Goal: Entertainment & Leisure: Consume media (video, audio)

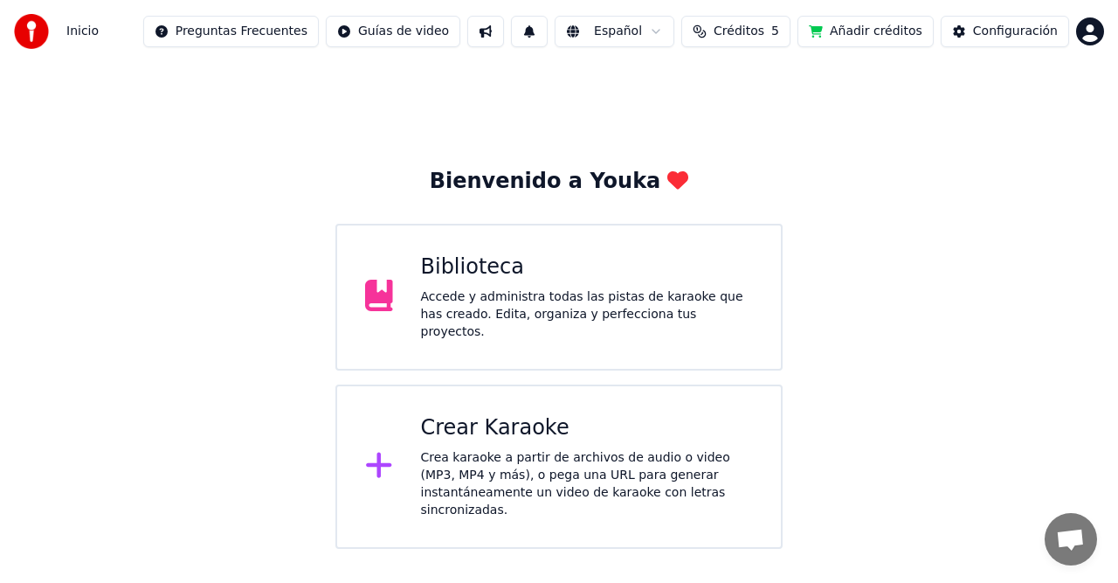
click at [421, 310] on div "Accede y administra todas las pistas de karaoke que has creado. Edita, organiza…" at bounding box center [587, 314] width 333 height 52
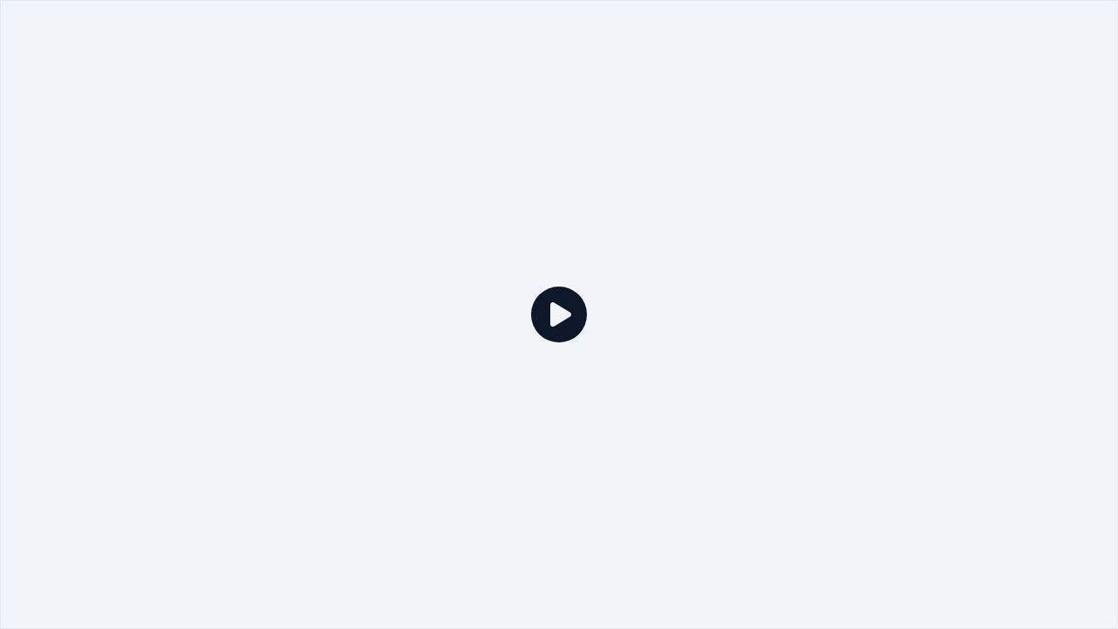
drag, startPoint x: 680, startPoint y: 0, endPoint x: 652, endPoint y: 73, distance: 78.5
click at [652, 73] on div at bounding box center [559, 314] width 1118 height 629
drag, startPoint x: 713, startPoint y: 3, endPoint x: 741, endPoint y: 1, distance: 28.0
click at [712, 28] on div at bounding box center [559, 314] width 1118 height 629
drag, startPoint x: 840, startPoint y: 0, endPoint x: 972, endPoint y: 0, distance: 131.9
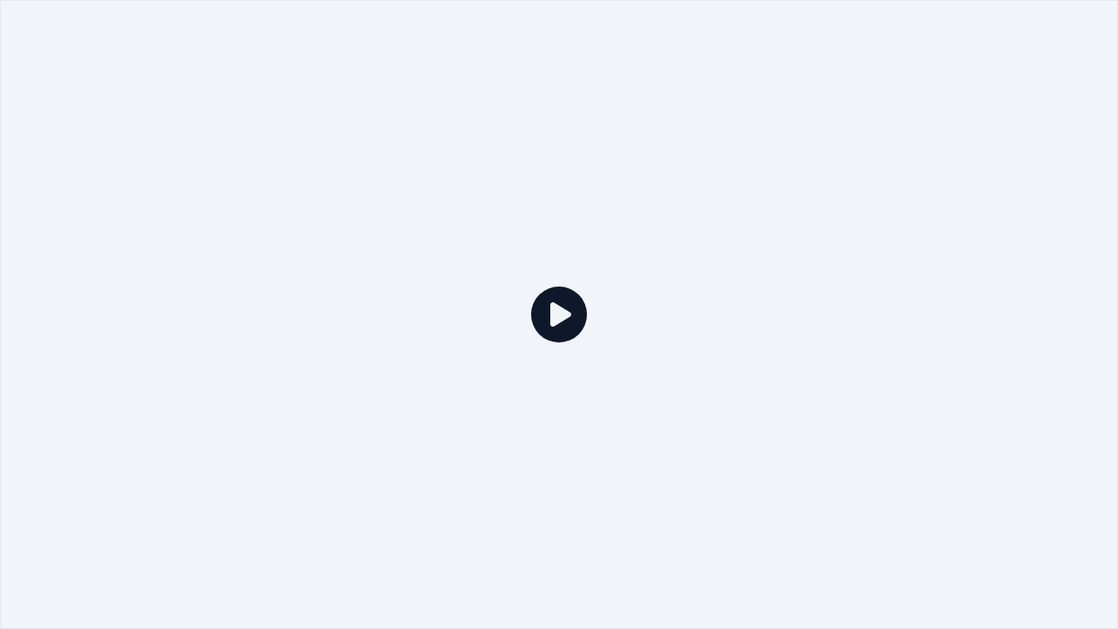
click at [872, 0] on div at bounding box center [559, 314] width 1118 height 629
drag, startPoint x: 1034, startPoint y: 0, endPoint x: 1014, endPoint y: 45, distance: 49.3
click at [1014, 45] on div at bounding box center [559, 314] width 1118 height 629
drag, startPoint x: 493, startPoint y: 35, endPoint x: 488, endPoint y: 16, distance: 19.9
click at [490, 36] on div at bounding box center [559, 314] width 1118 height 629
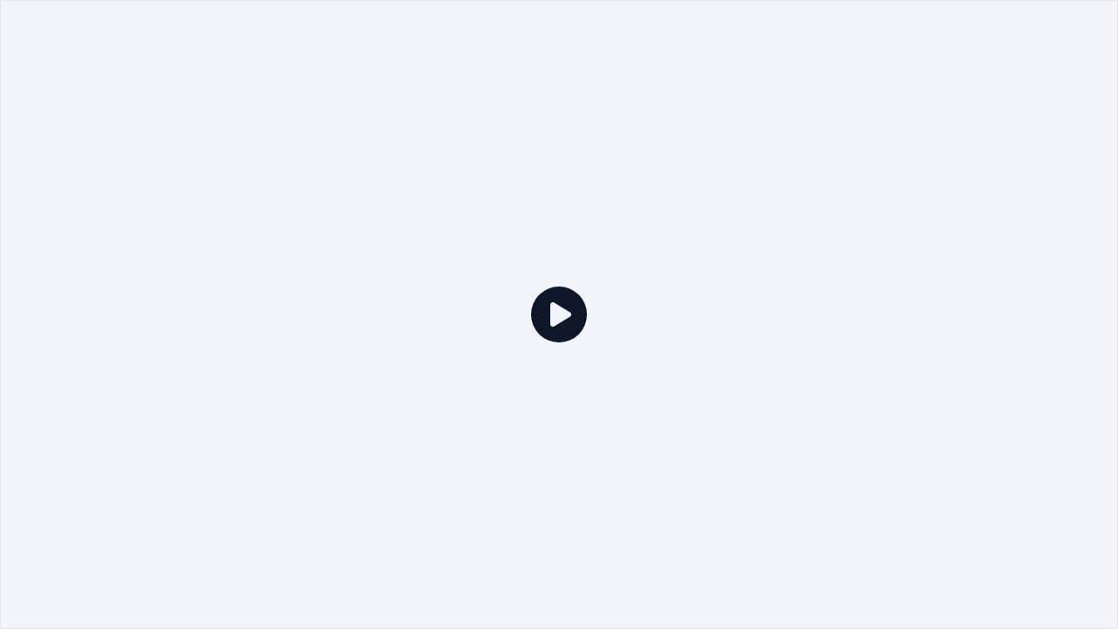
drag, startPoint x: 479, startPoint y: 0, endPoint x: 156, endPoint y: 0, distance: 322.4
click at [416, 59] on div at bounding box center [559, 314] width 1118 height 629
drag, startPoint x: 0, startPoint y: 0, endPoint x: 280, endPoint y: 0, distance: 279.6
click at [9, 0] on div at bounding box center [559, 314] width 1118 height 629
drag, startPoint x: 1117, startPoint y: 10, endPoint x: 1108, endPoint y: 49, distance: 40.3
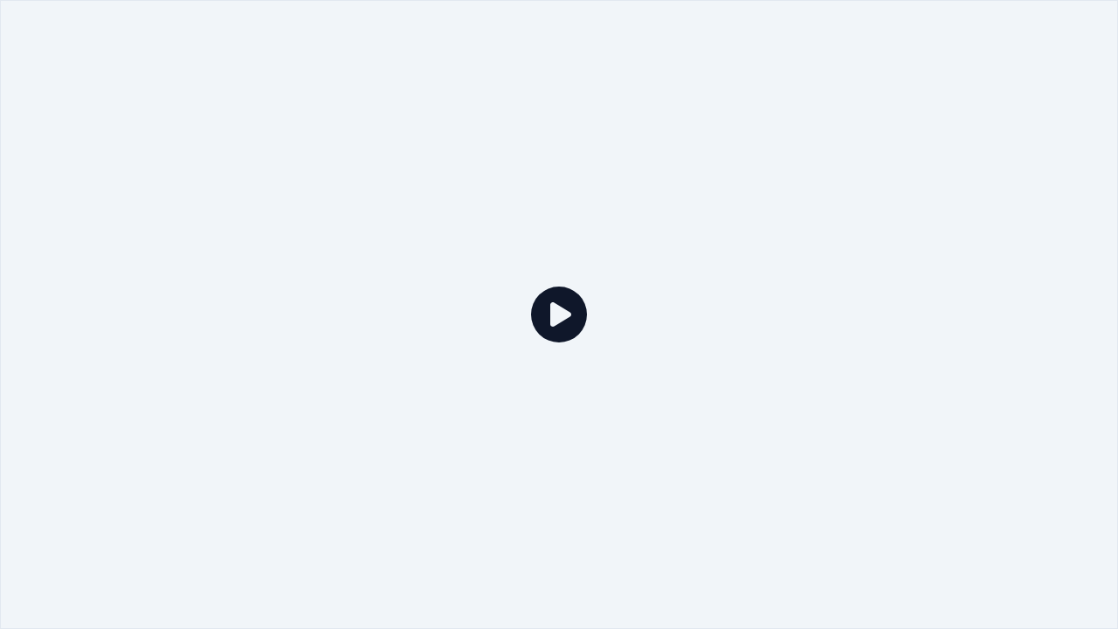
click at [1108, 48] on div at bounding box center [559, 314] width 1118 height 629
drag, startPoint x: 1094, startPoint y: 0, endPoint x: 905, endPoint y: 96, distance: 211.8
click at [930, 87] on div at bounding box center [559, 314] width 1118 height 629
click at [511, 582] on div at bounding box center [559, 314] width 1118 height 629
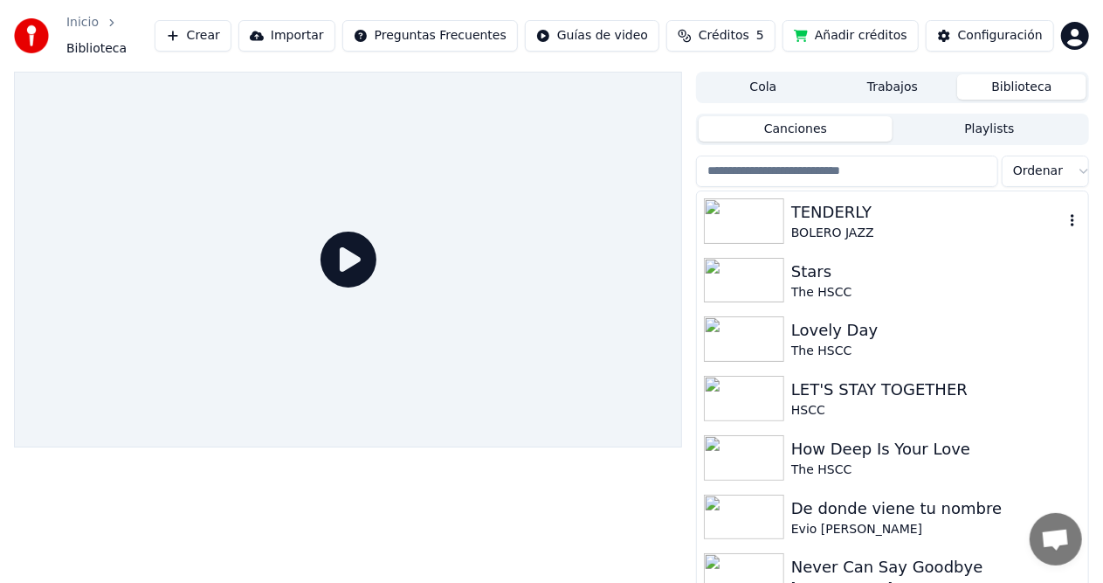
click at [857, 201] on div "TENDERLY" at bounding box center [928, 212] width 273 height 24
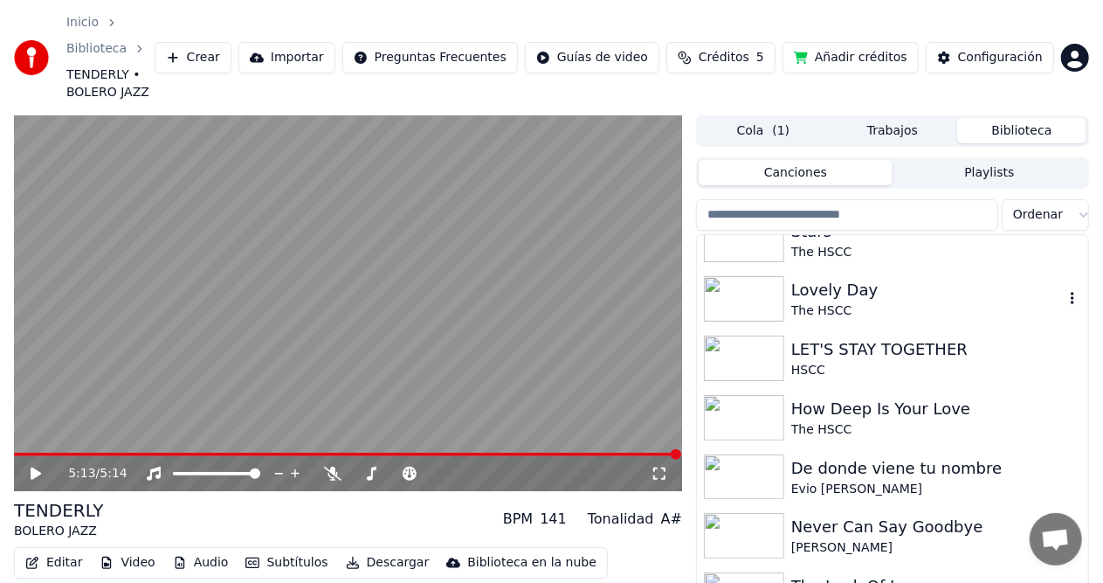
scroll to position [87, 0]
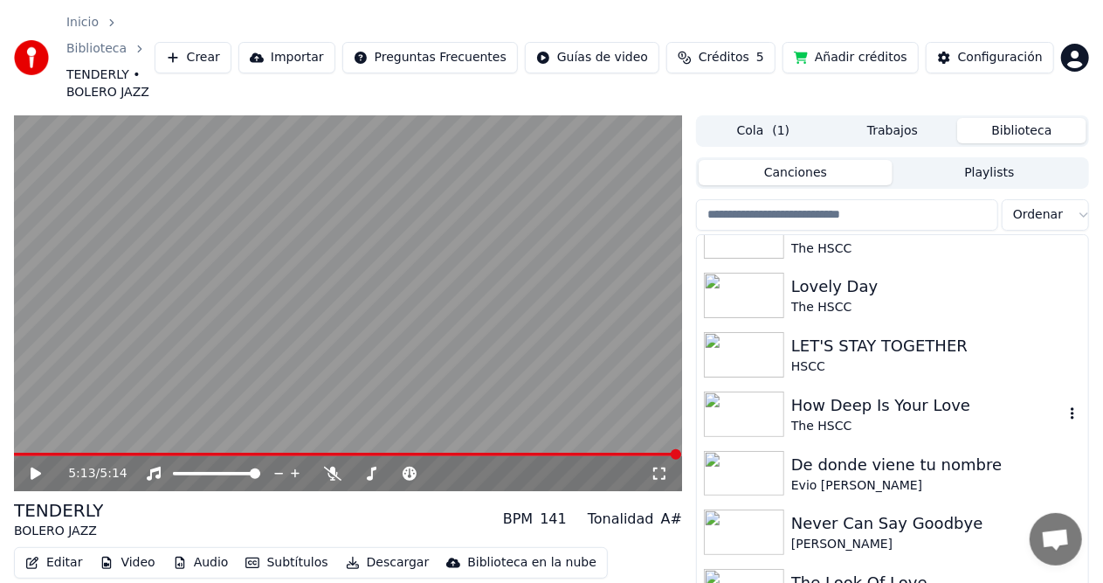
click at [802, 393] on div "How Deep Is Your Love" at bounding box center [928, 405] width 273 height 24
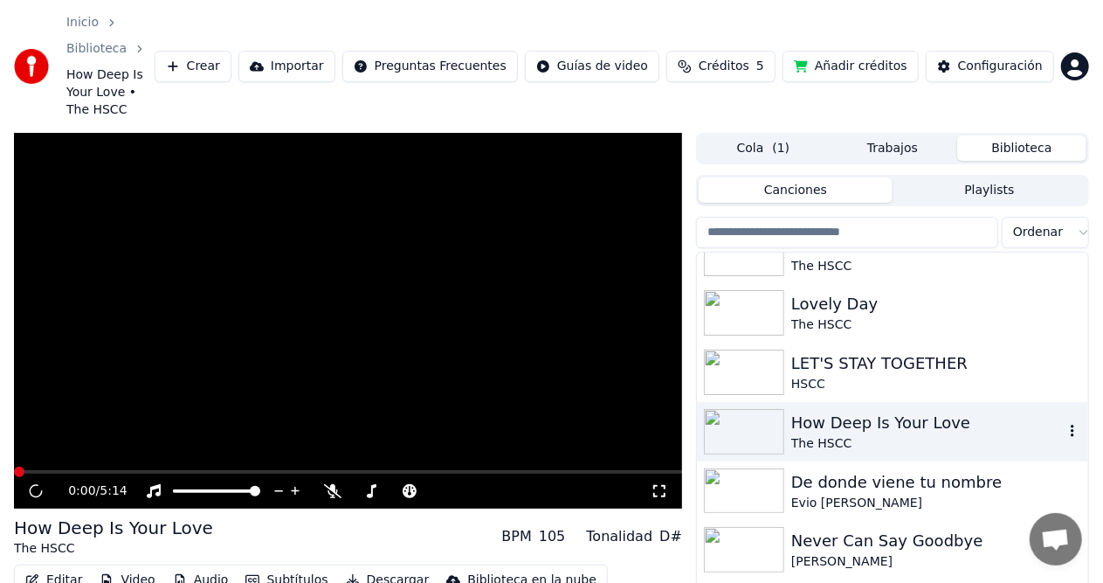
click at [802, 411] on div "How Deep Is Your Love" at bounding box center [928, 423] width 273 height 24
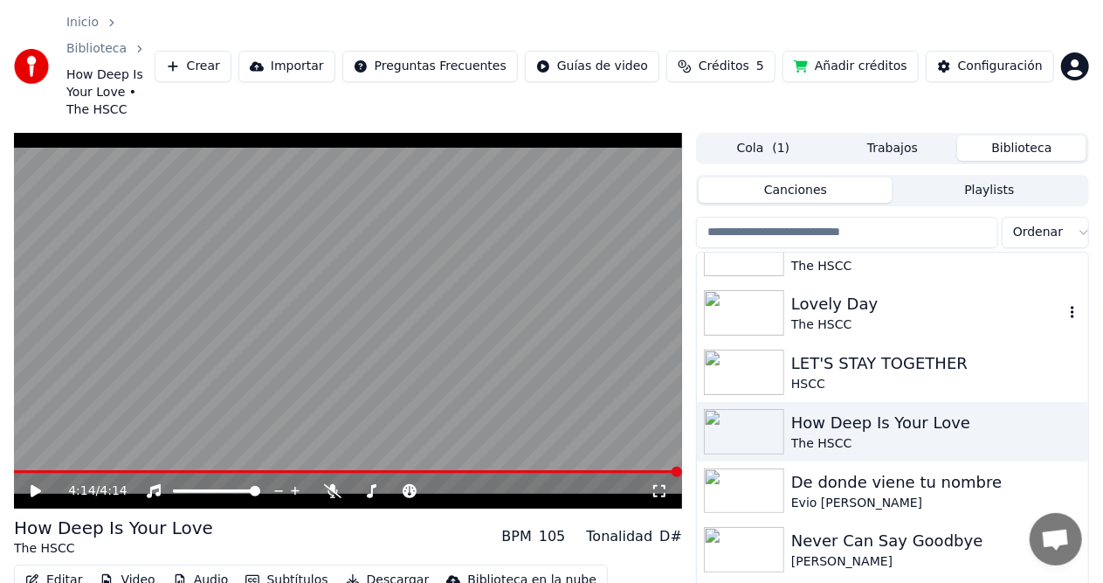
click at [837, 292] on div "Lovely Day" at bounding box center [928, 304] width 273 height 24
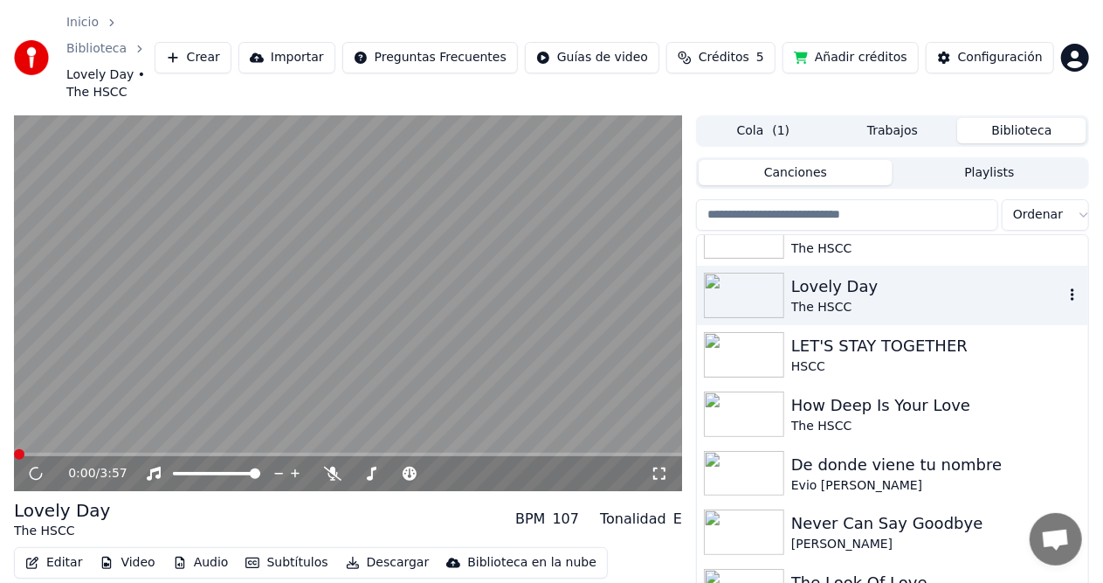
click at [837, 274] on div "Lovely Day The HSCC" at bounding box center [928, 295] width 273 height 42
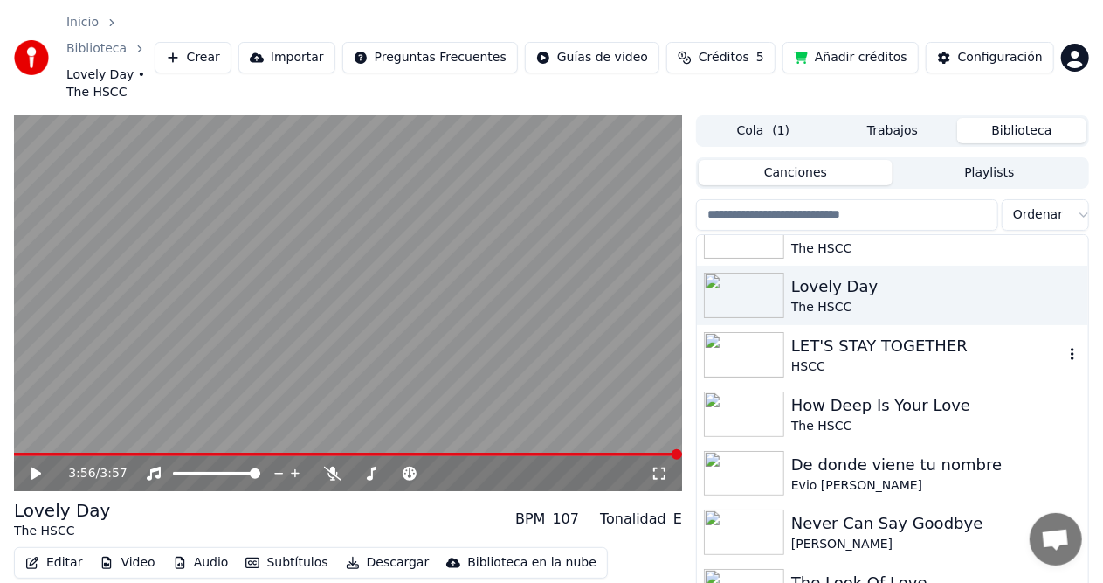
click at [875, 334] on div "LET'S STAY TOGETHER" at bounding box center [928, 346] width 273 height 24
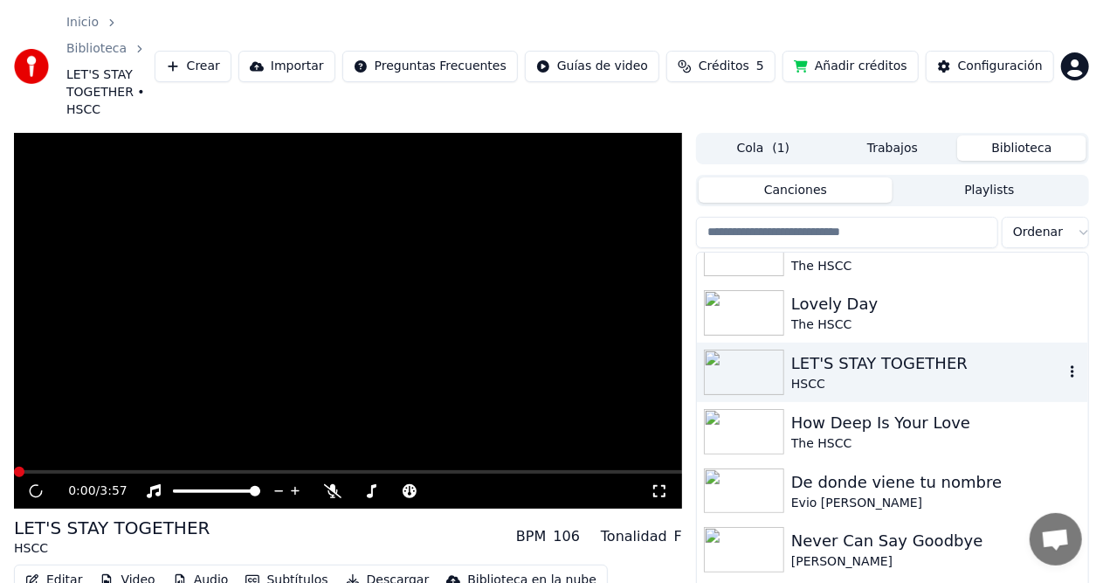
click at [875, 351] on div "LET'S STAY TOGETHER" at bounding box center [928, 363] width 273 height 24
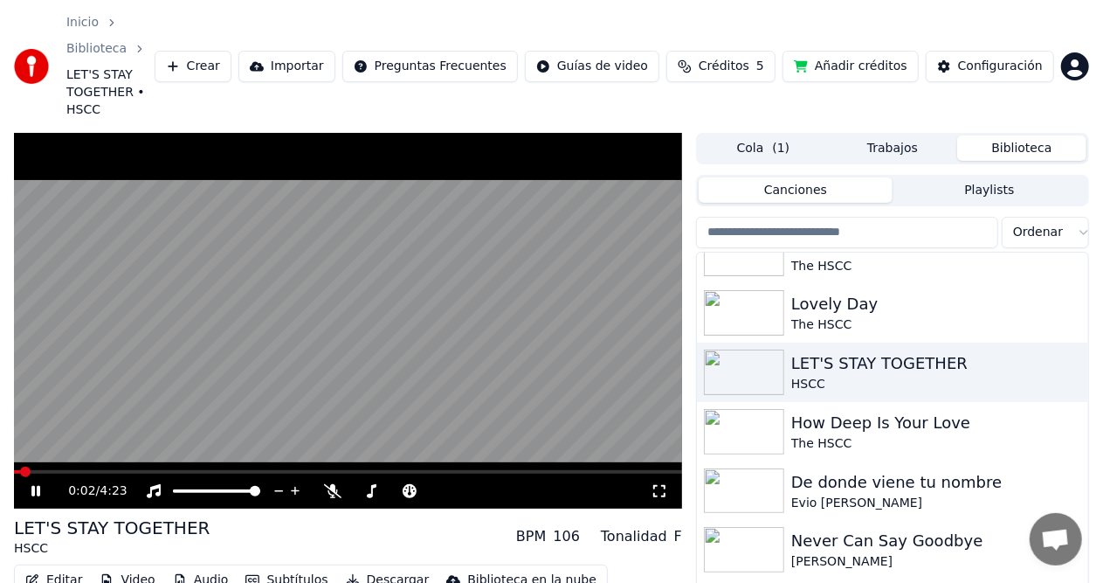
click at [34, 486] on icon at bounding box center [35, 491] width 9 height 10
click at [376, 484] on icon at bounding box center [372, 491] width 10 height 14
click at [494, 482] on icon at bounding box center [496, 490] width 17 height 17
click at [14, 467] on span at bounding box center [19, 472] width 10 height 10
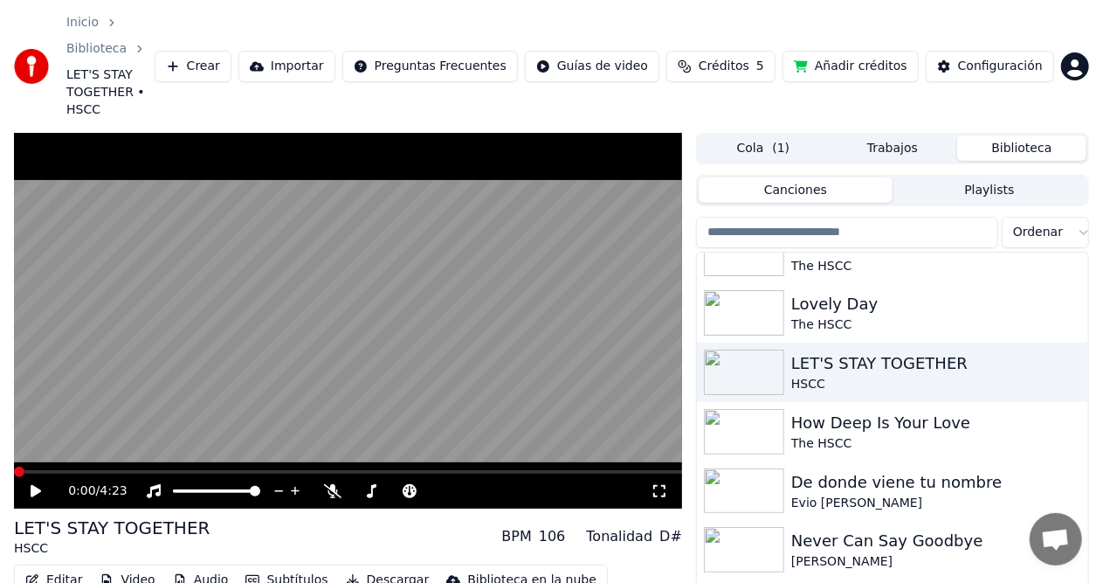
click at [38, 485] on icon at bounding box center [36, 491] width 10 height 12
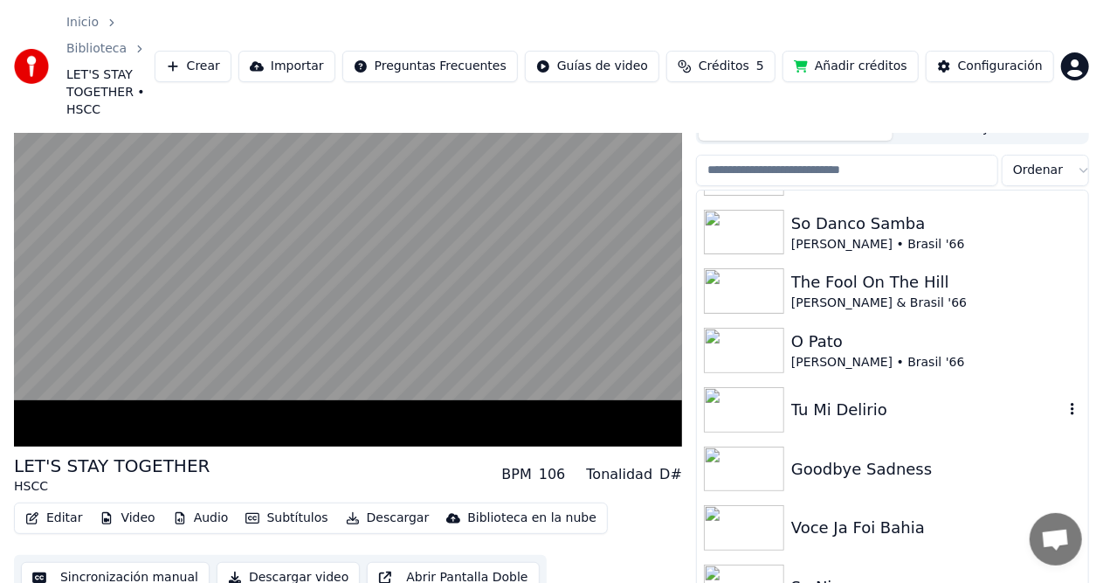
scroll to position [524, 0]
click at [811, 268] on div "The Fool On The Hill" at bounding box center [928, 280] width 273 height 24
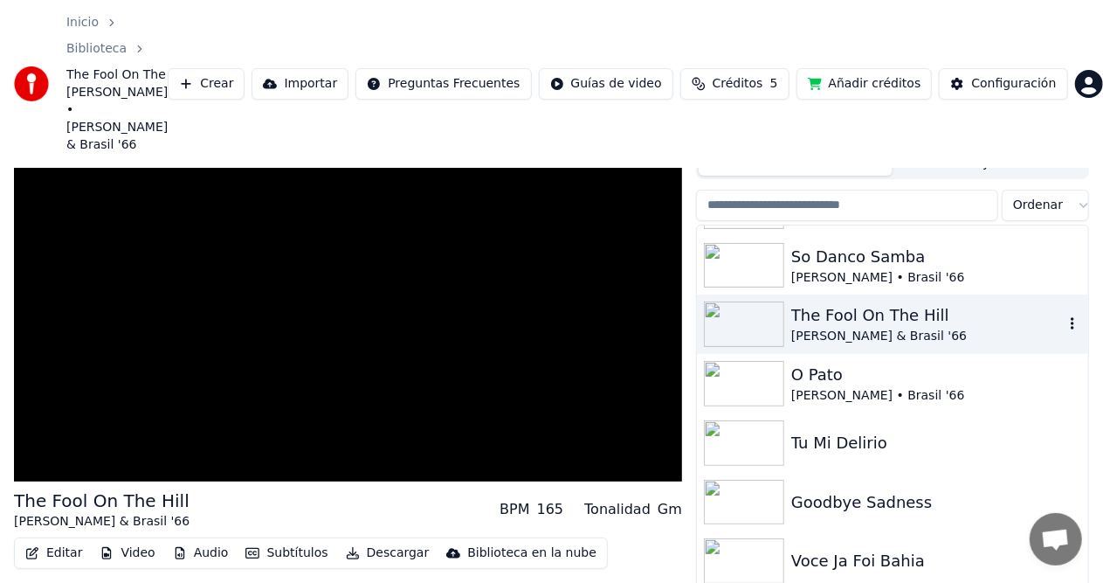
scroll to position [80, 0]
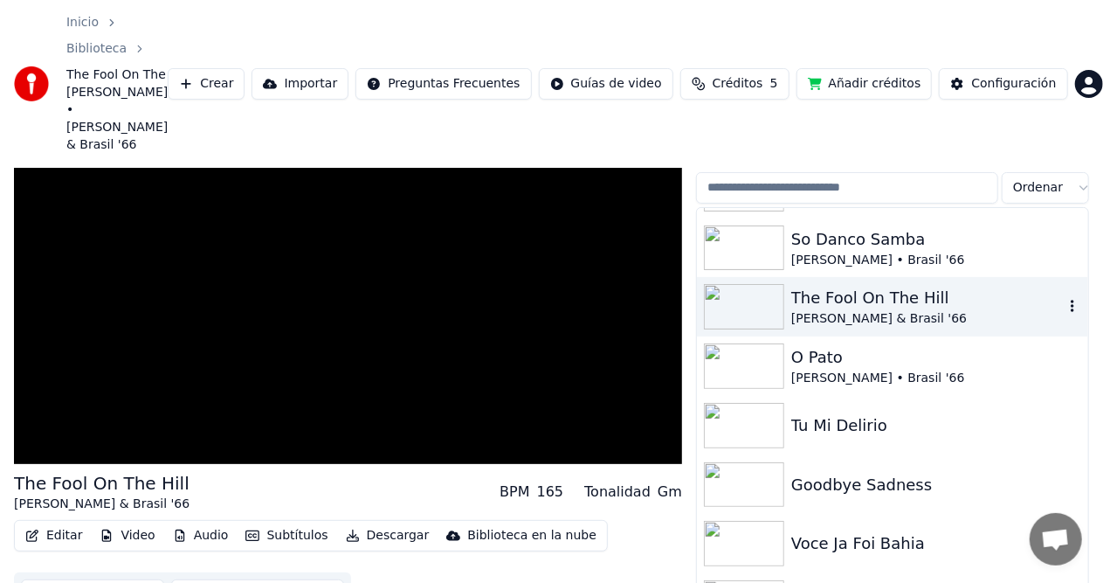
click at [811, 286] on div "The Fool On The Hill" at bounding box center [928, 298] width 273 height 24
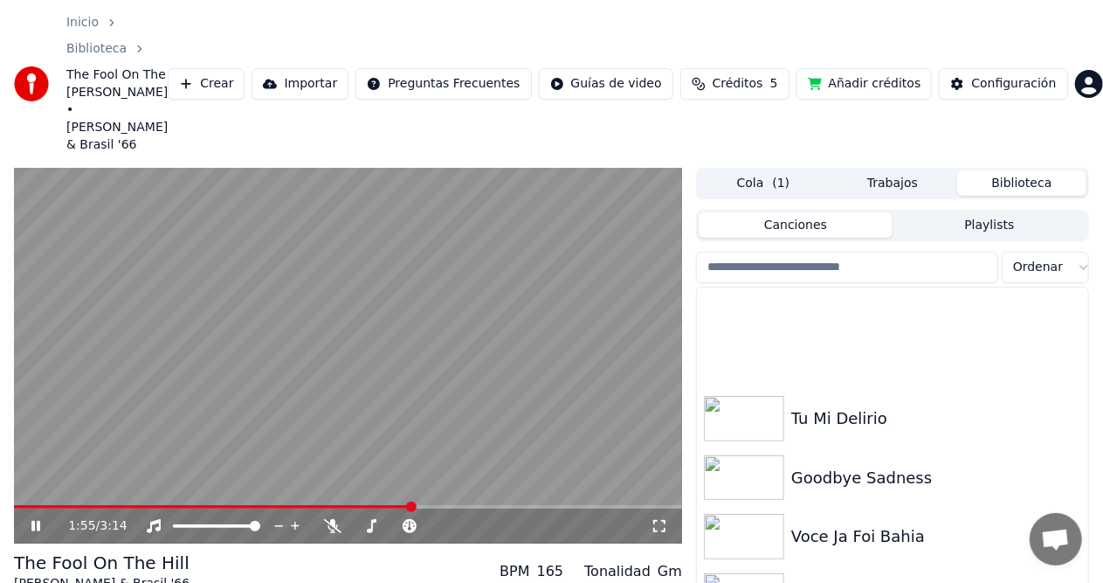
scroll to position [786, 0]
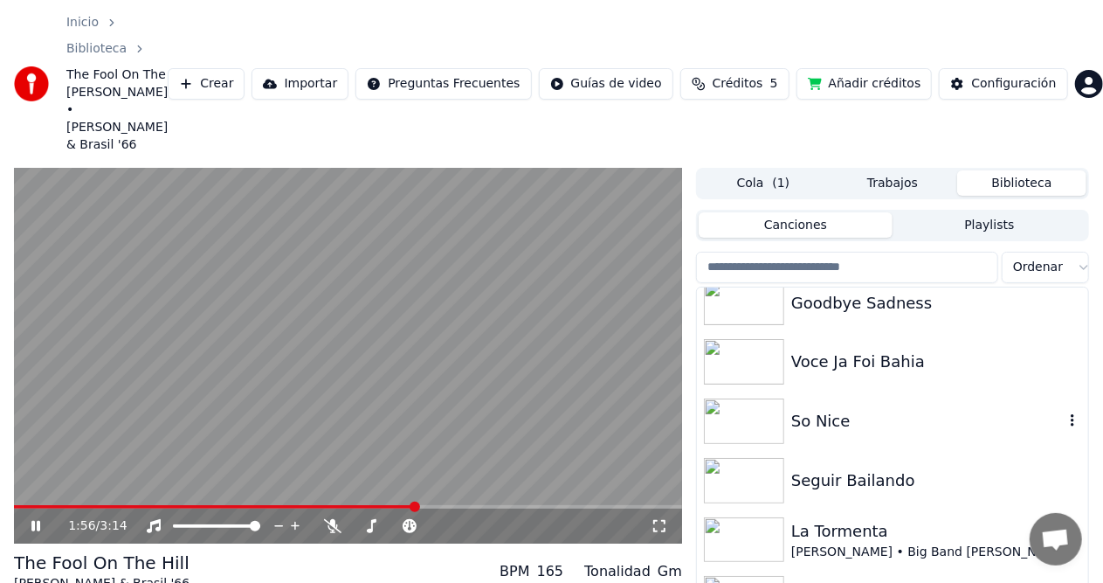
click at [875, 391] on div "So Nice" at bounding box center [892, 420] width 391 height 59
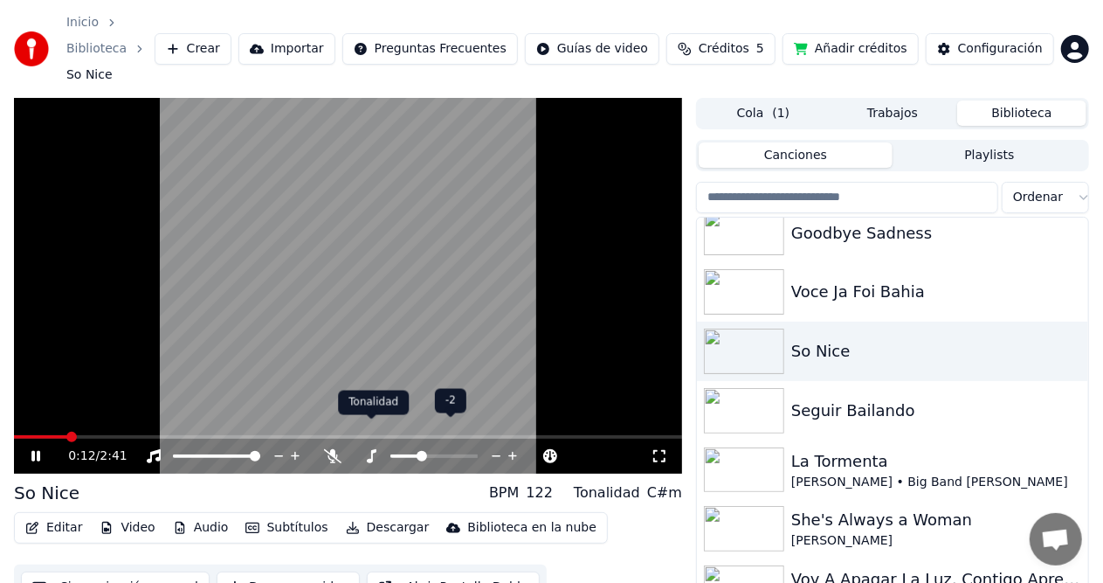
click at [376, 449] on icon at bounding box center [371, 456] width 17 height 14
click at [36, 435] on span at bounding box center [47, 436] width 66 height 3
click at [22, 435] on span at bounding box center [18, 436] width 8 height 3
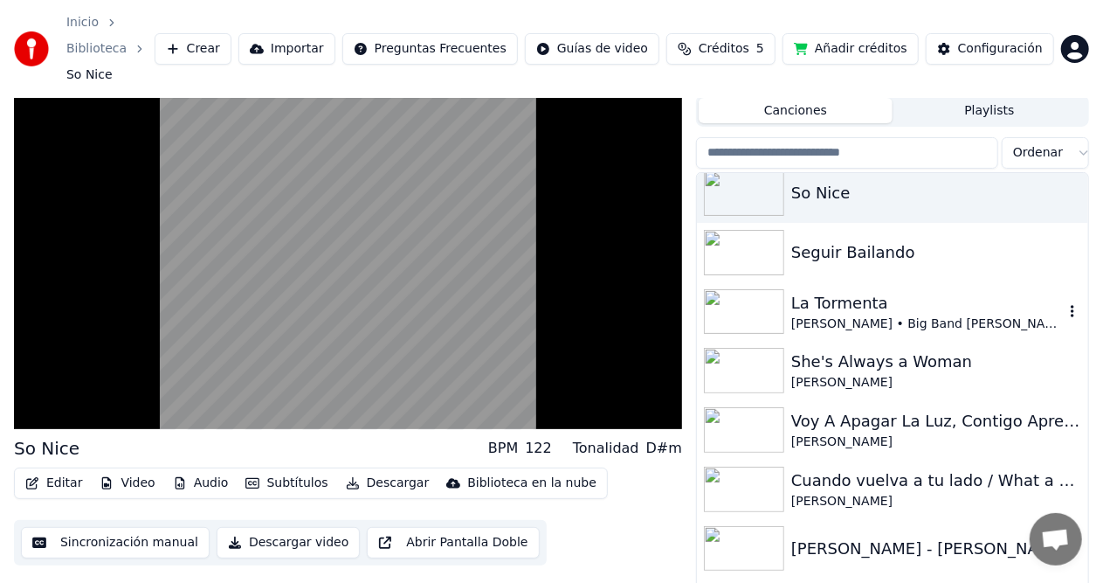
scroll to position [874, 0]
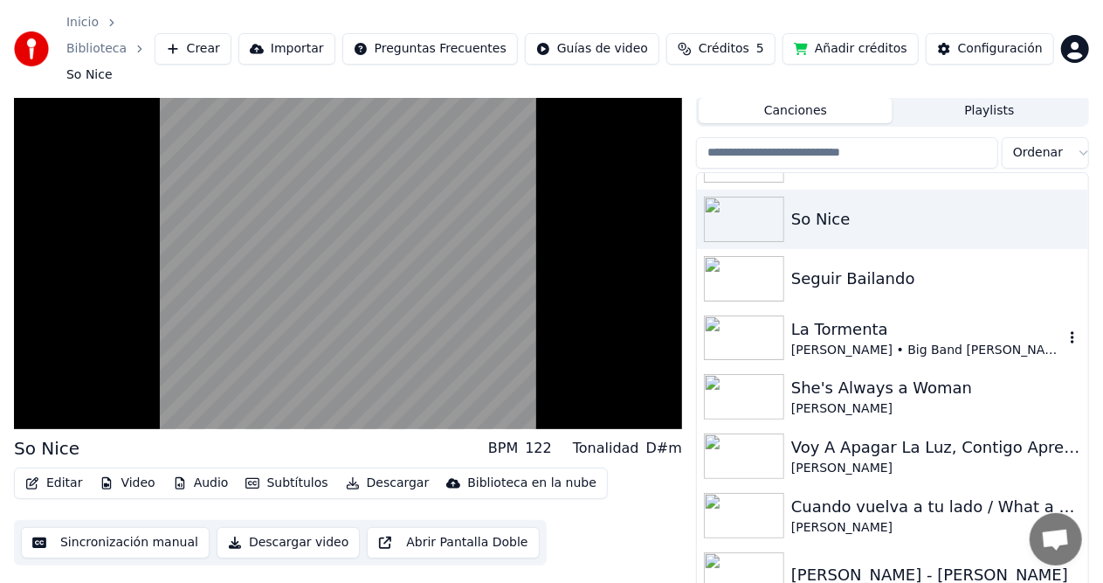
click at [806, 342] on div "[PERSON_NAME] • Big Band [PERSON_NAME]" at bounding box center [928, 350] width 273 height 17
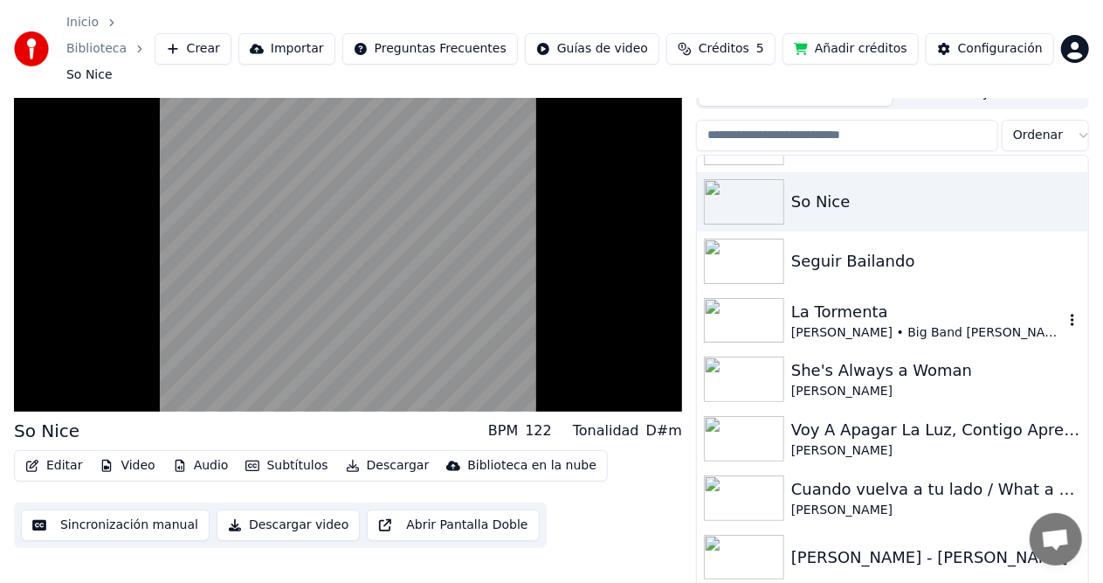
click at [806, 324] on div "[PERSON_NAME] • Big Band [PERSON_NAME]" at bounding box center [928, 332] width 273 height 17
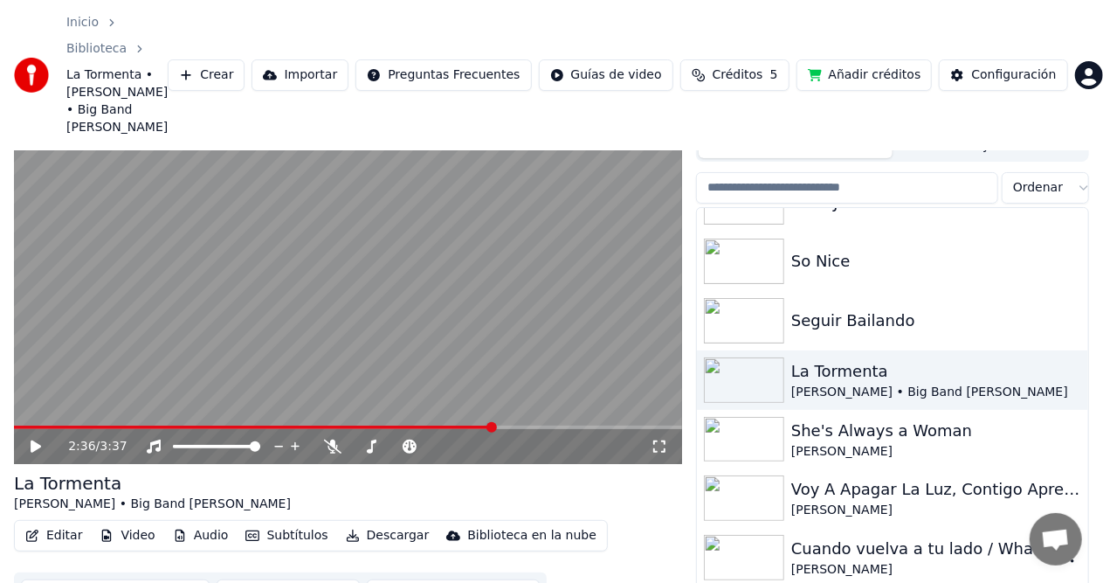
scroll to position [874, 0]
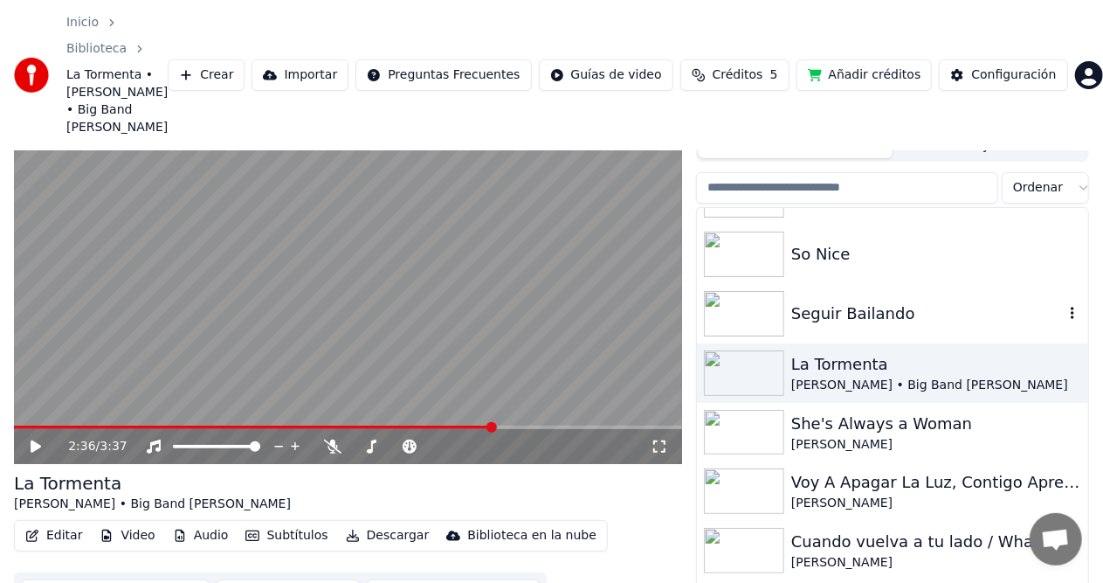
click at [825, 301] on div "Seguir Bailando" at bounding box center [928, 313] width 273 height 24
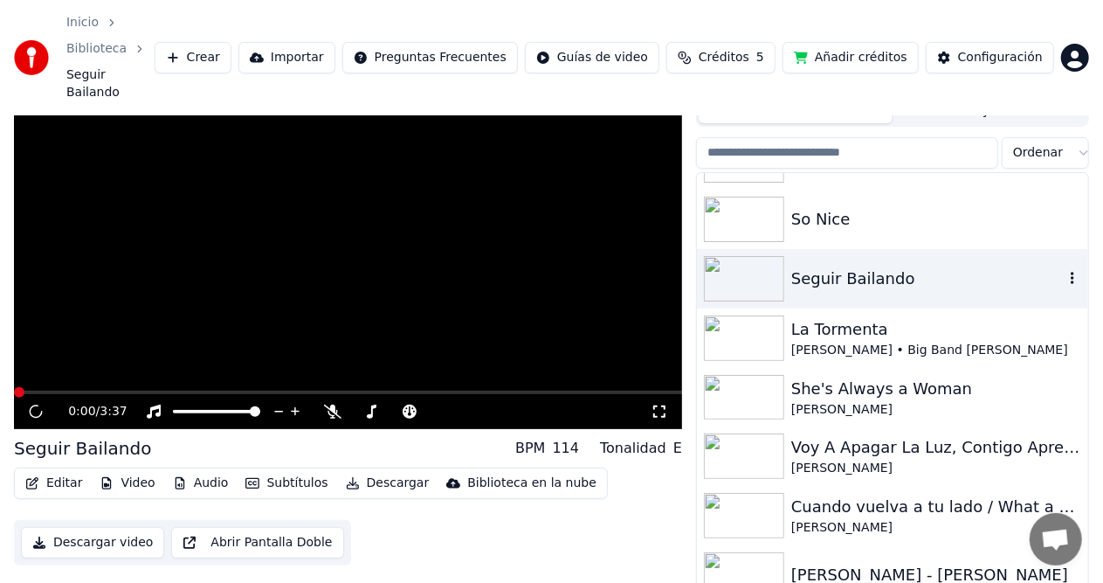
click at [825, 266] on div "Seguir Bailando" at bounding box center [928, 278] width 273 height 24
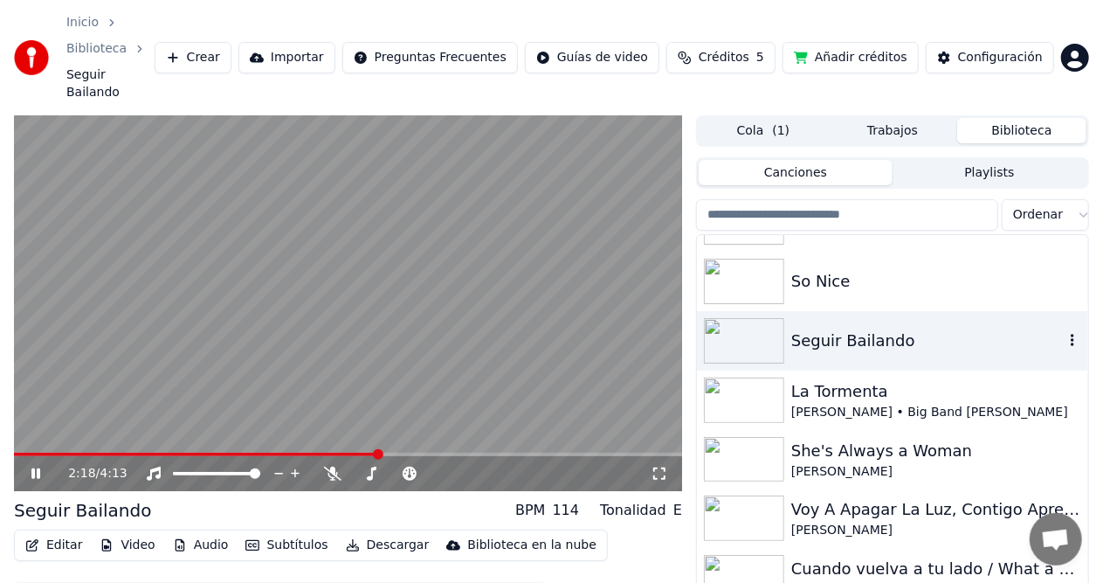
click at [843, 328] on div "Seguir Bailando" at bounding box center [928, 340] width 273 height 24
click at [842, 328] on div "Seguir Bailando" at bounding box center [928, 340] width 273 height 24
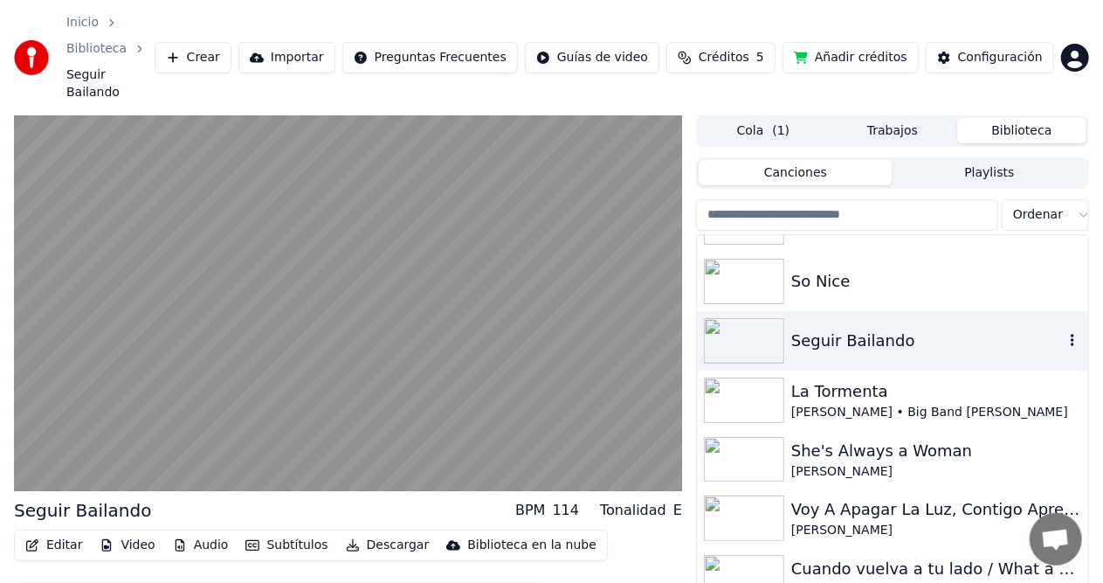
click at [830, 328] on div "Seguir Bailando" at bounding box center [928, 340] width 273 height 24
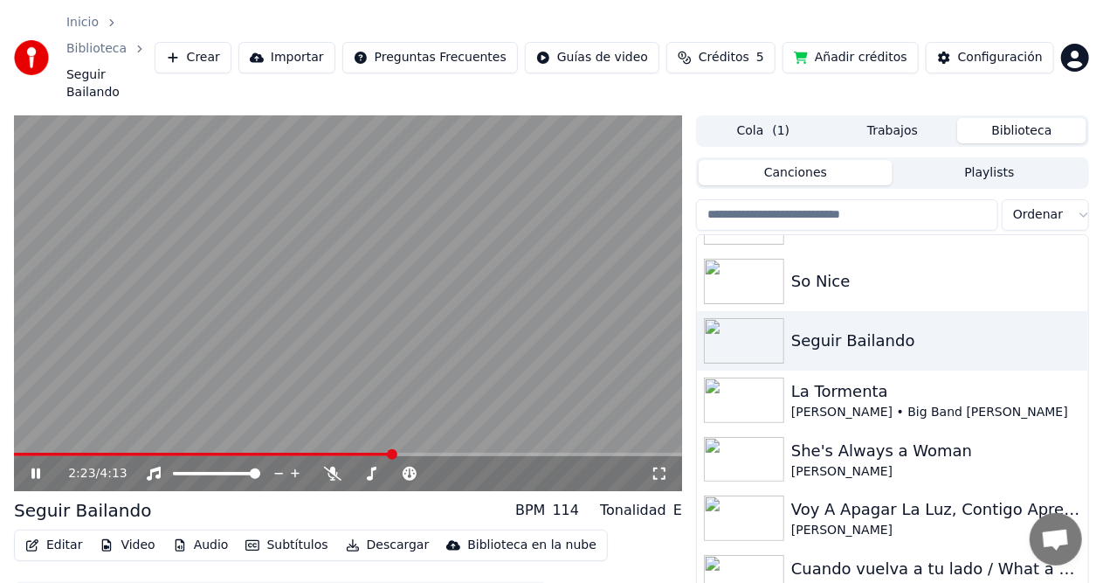
click at [16, 405] on video at bounding box center [348, 303] width 668 height 376
click at [19, 453] on span at bounding box center [16, 454] width 5 height 3
click at [28, 467] on icon at bounding box center [48, 474] width 40 height 14
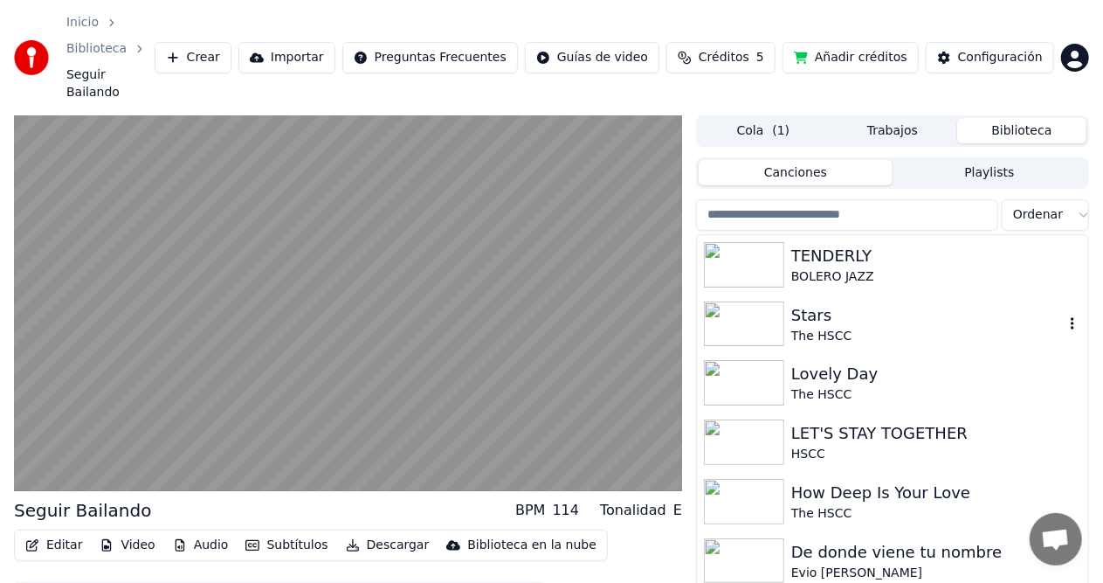
click at [802, 328] on div "The HSCC" at bounding box center [928, 336] width 273 height 17
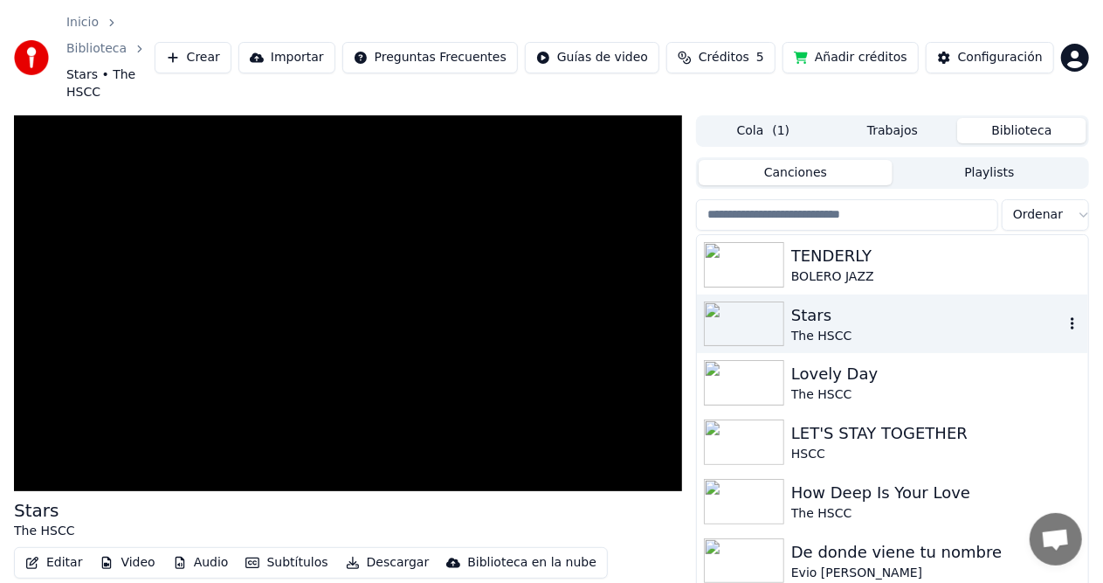
click at [796, 303] on div "Stars" at bounding box center [928, 315] width 273 height 24
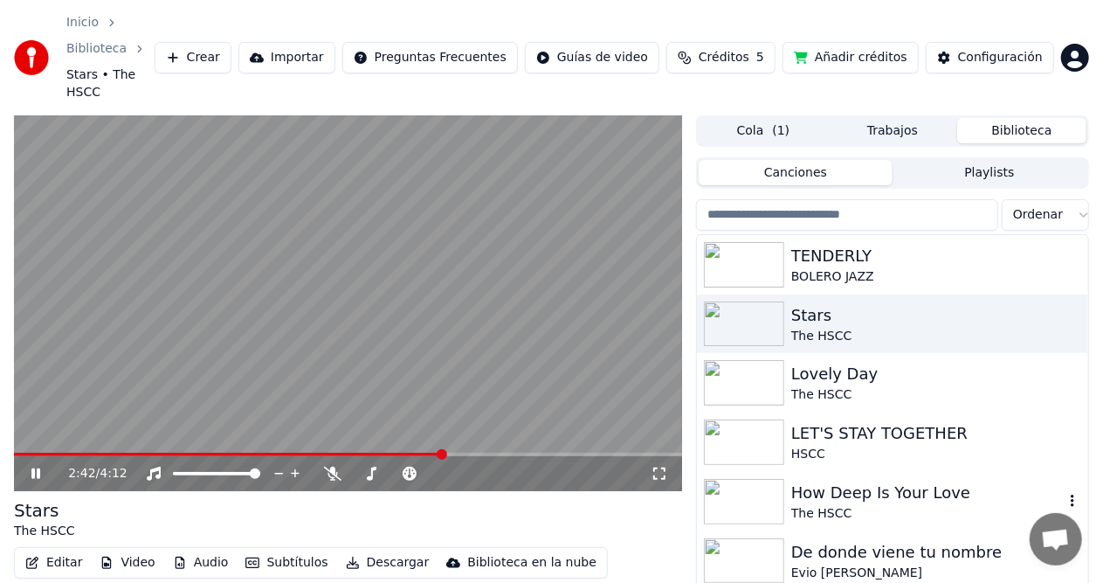
scroll to position [175, 0]
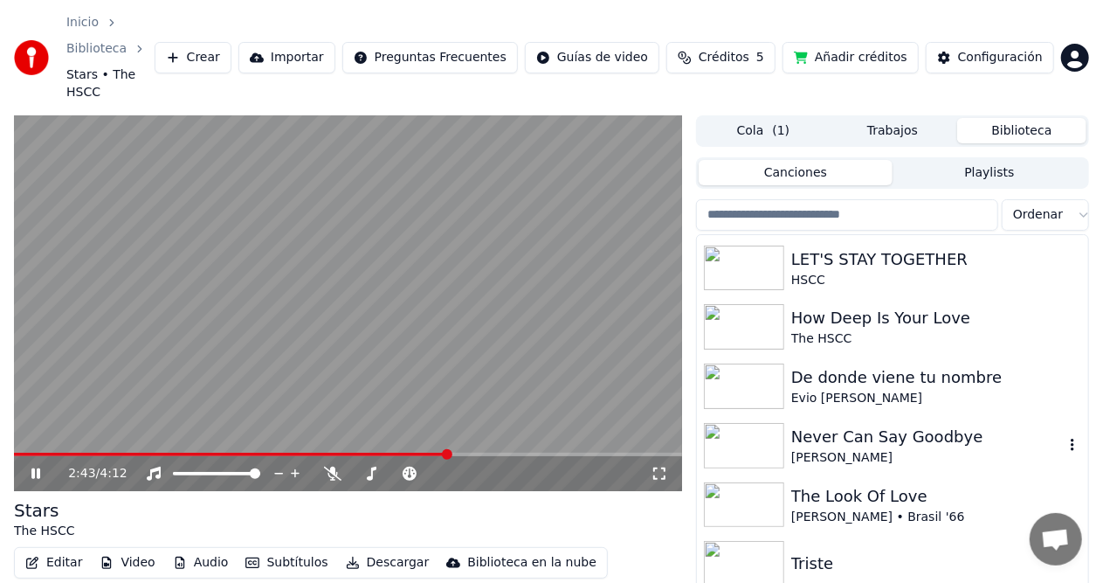
click at [802, 416] on div "Never Can Say Goodbye [PERSON_NAME]" at bounding box center [892, 445] width 391 height 59
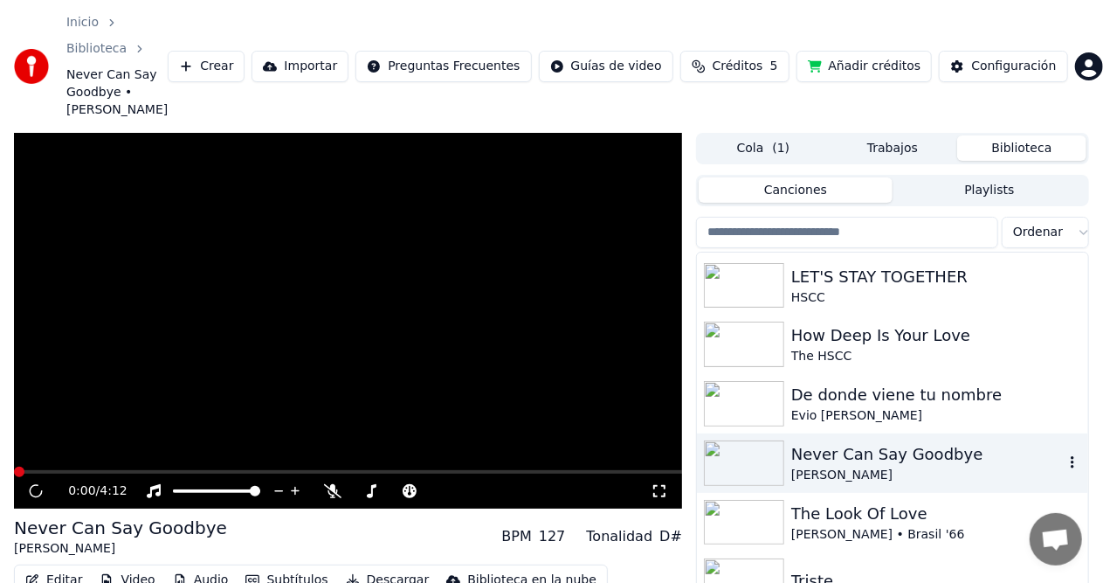
click at [369, 484] on icon at bounding box center [371, 491] width 17 height 14
click at [496, 482] on icon at bounding box center [496, 490] width 17 height 17
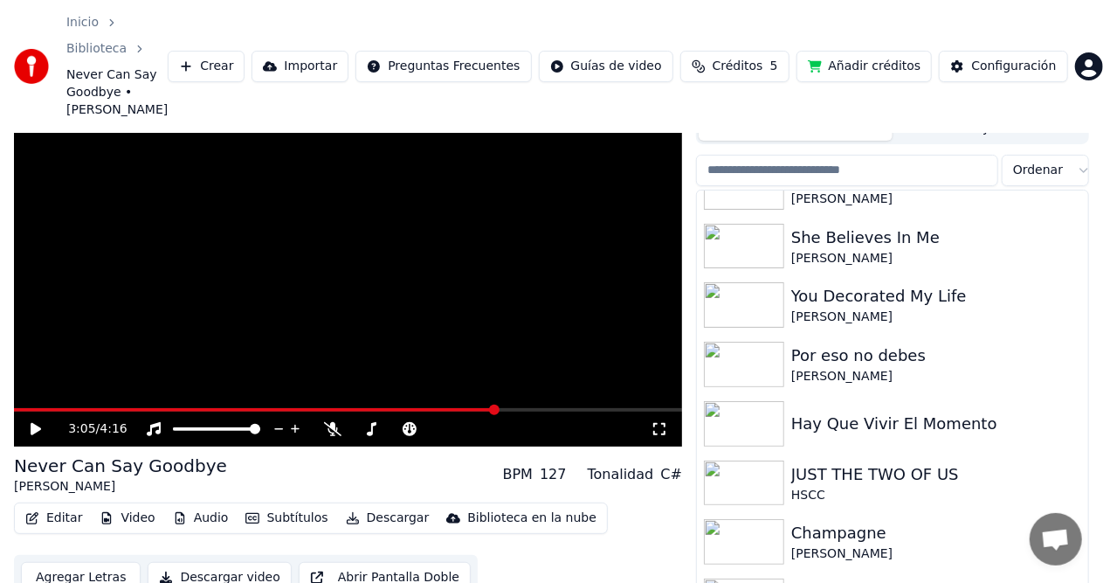
scroll to position [1398, 0]
click at [933, 455] on div "JUST THE TWO OF US HSCC" at bounding box center [892, 484] width 391 height 59
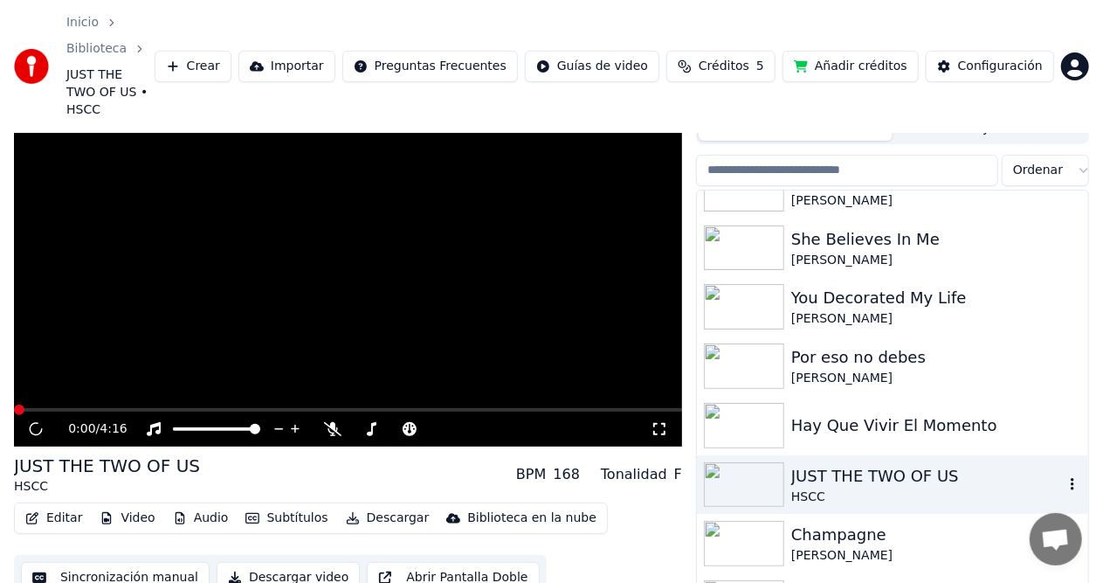
click at [933, 464] on div "JUST THE TWO OF US" at bounding box center [928, 476] width 273 height 24
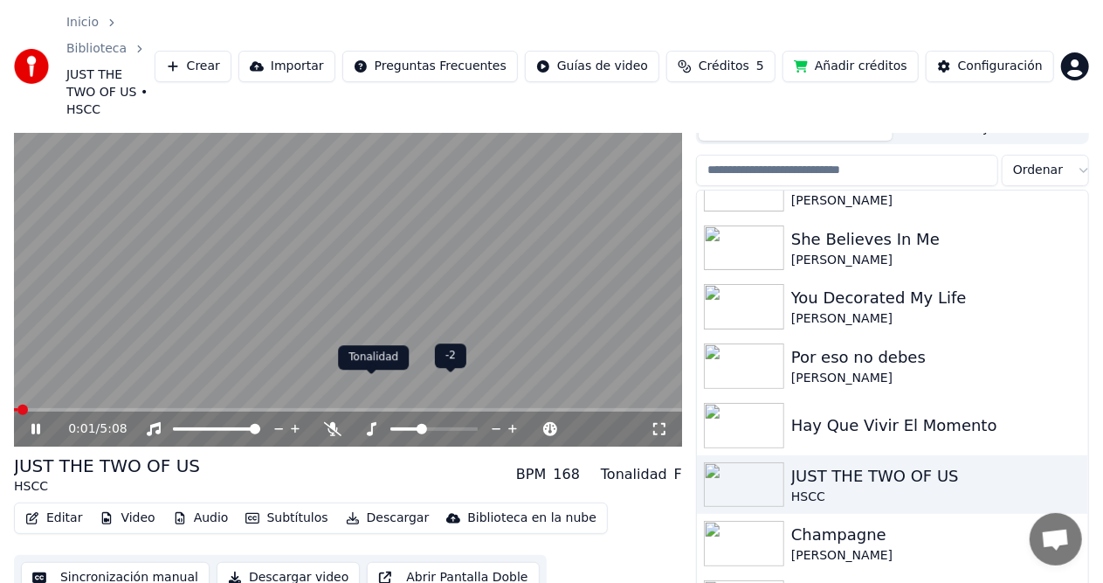
click at [373, 377] on span at bounding box center [371, 374] width 9 height 9
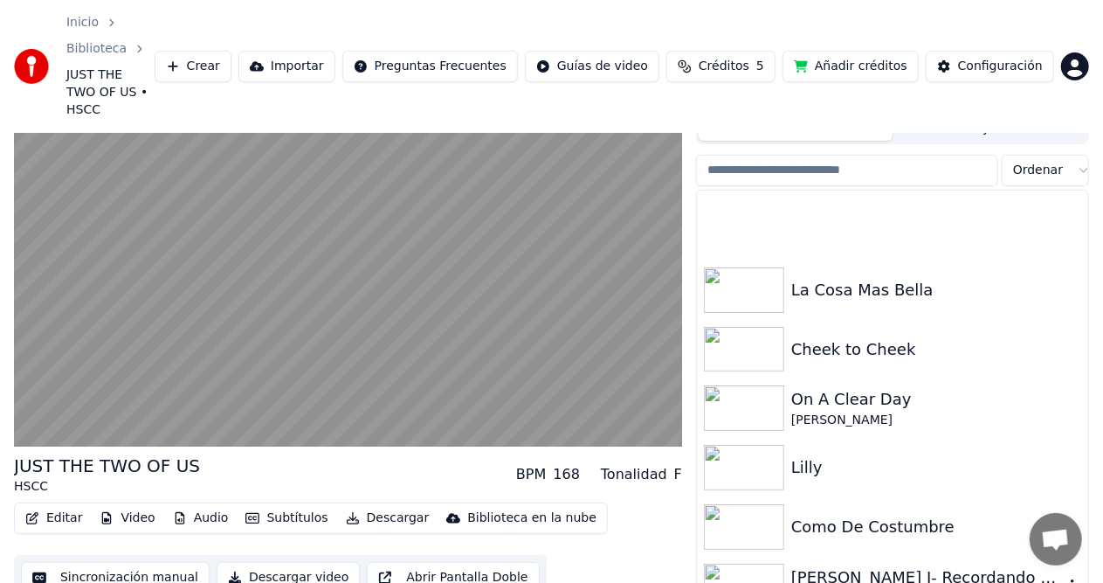
scroll to position [2272, 0]
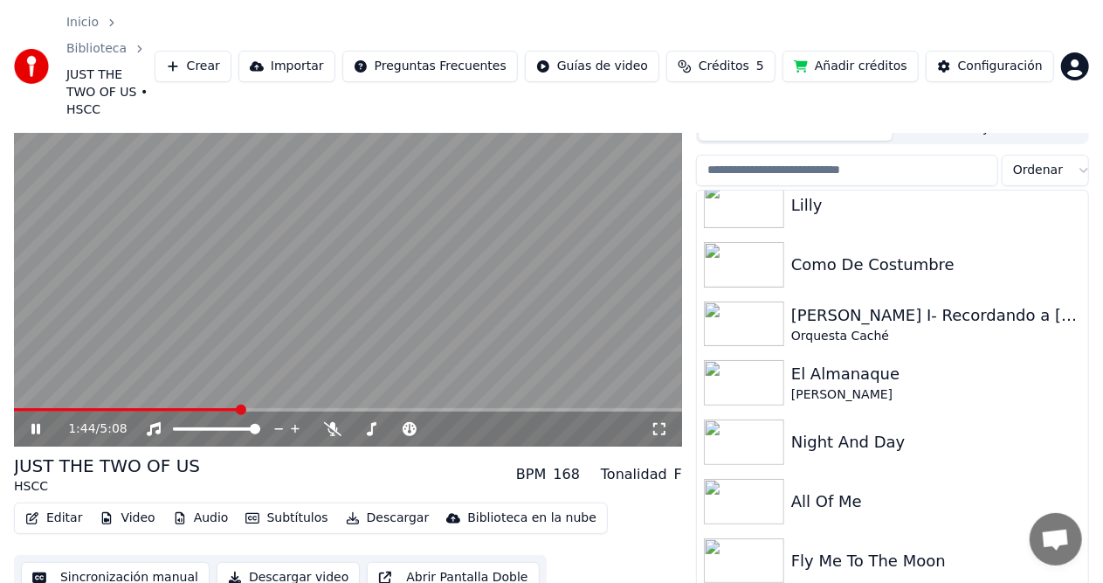
click at [239, 408] on span at bounding box center [348, 409] width 668 height 3
click at [406, 422] on icon at bounding box center [409, 429] width 17 height 14
click at [552, 420] on icon at bounding box center [551, 428] width 17 height 17
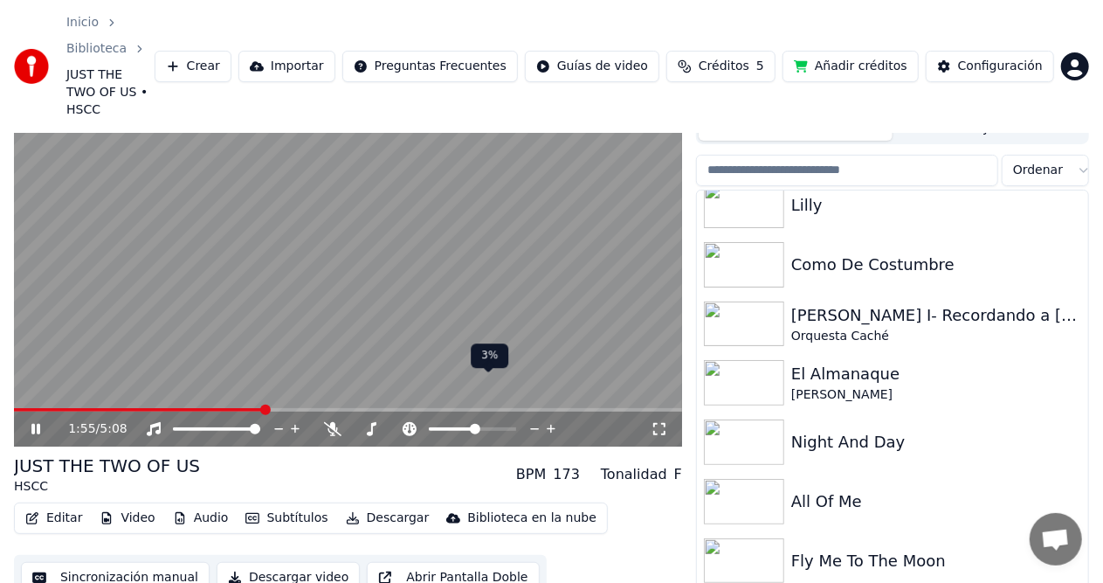
click at [552, 420] on icon at bounding box center [551, 428] width 17 height 17
click at [533, 420] on icon at bounding box center [535, 428] width 17 height 17
click at [535, 290] on video at bounding box center [348, 259] width 668 height 376
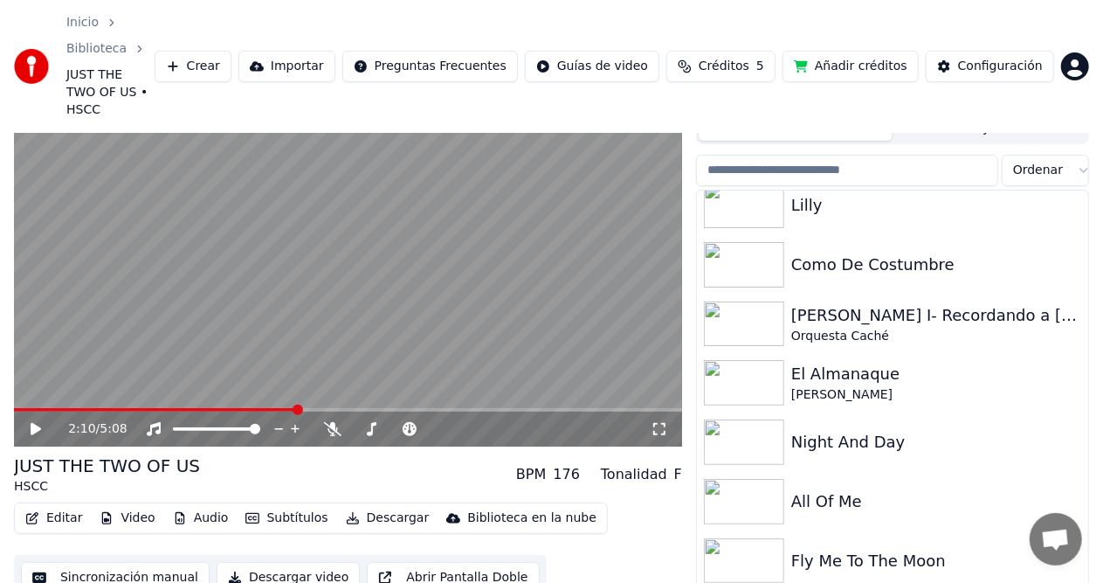
drag, startPoint x: 536, startPoint y: 292, endPoint x: 386, endPoint y: 342, distance: 157.5
click at [536, 292] on video at bounding box center [348, 259] width 668 height 376
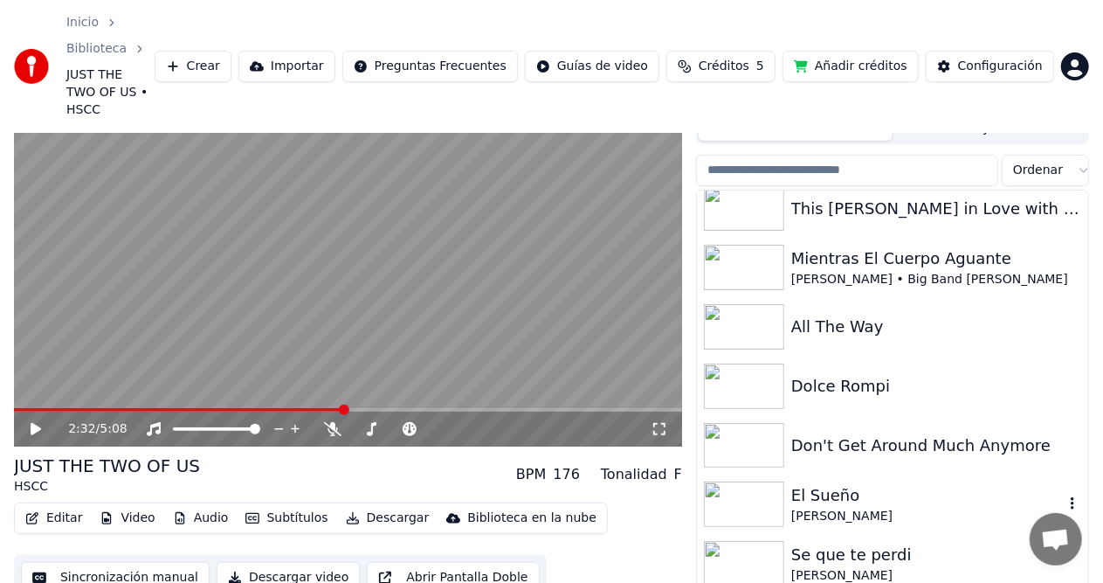
scroll to position [2770, 0]
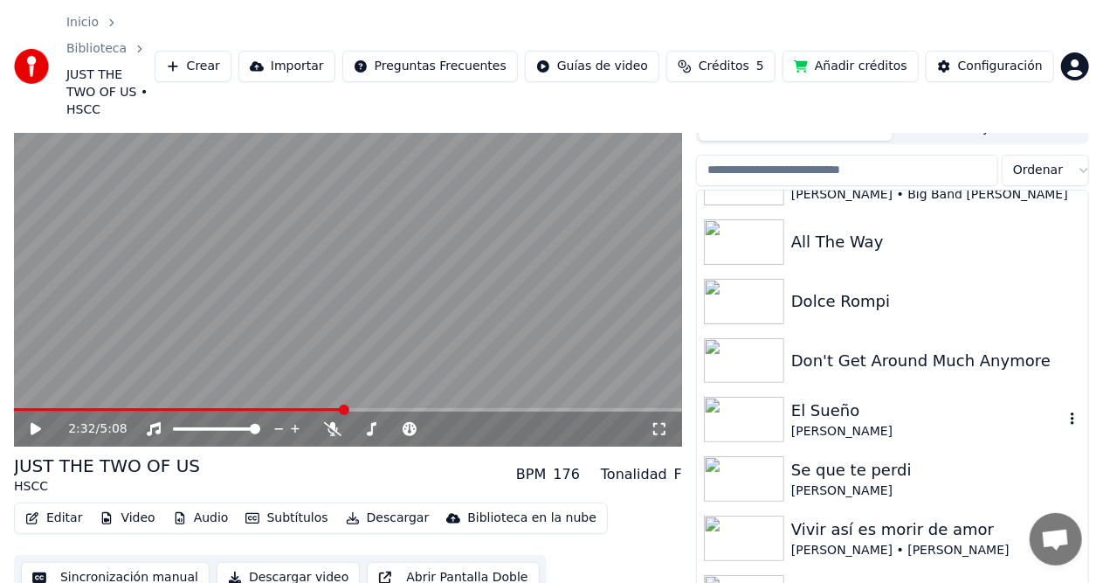
click at [933, 398] on div "El Sueño" at bounding box center [928, 410] width 273 height 24
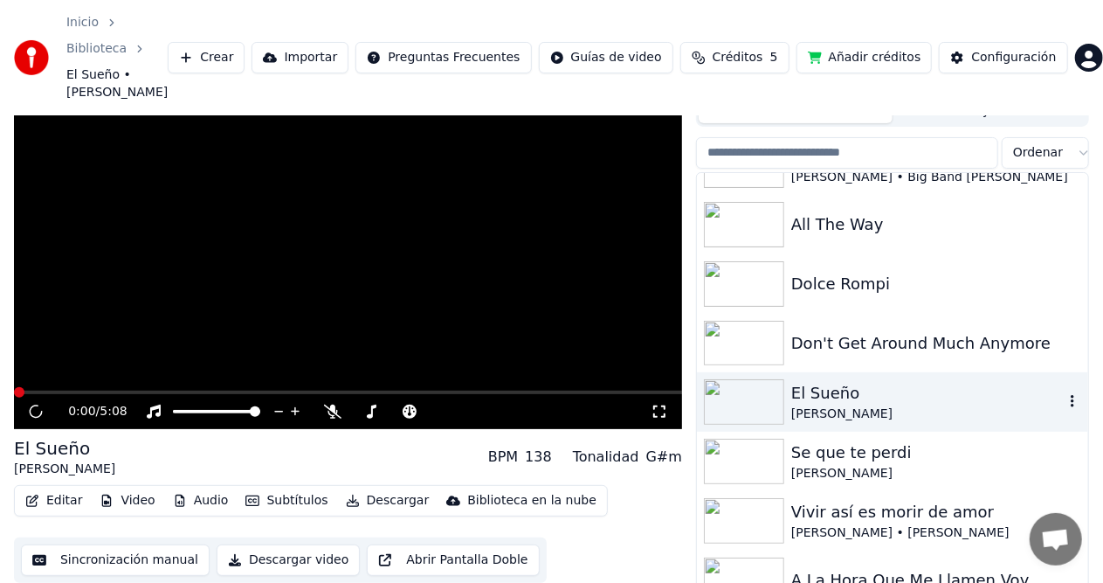
click at [933, 381] on div "El Sueño" at bounding box center [928, 393] width 273 height 24
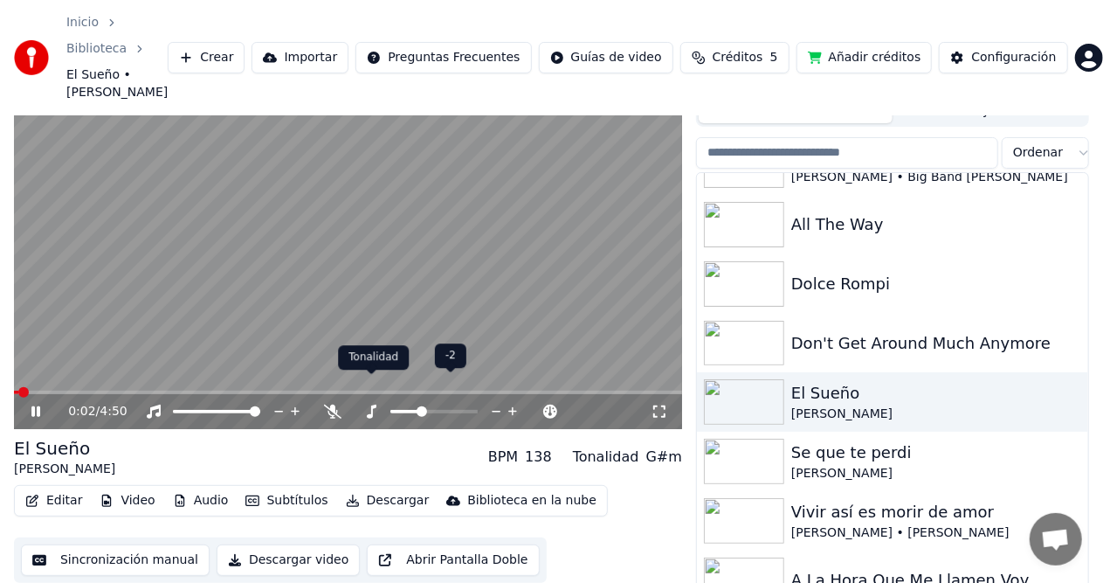
click at [368, 405] on icon at bounding box center [371, 412] width 17 height 14
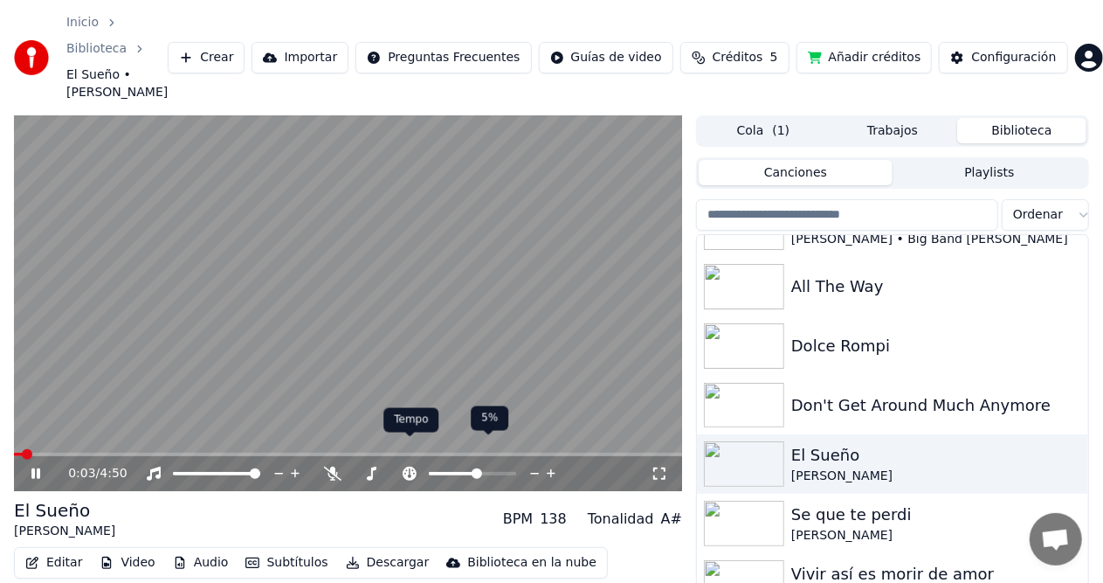
click at [411, 467] on icon at bounding box center [410, 474] width 14 height 14
click at [38, 468] on icon at bounding box center [35, 473] width 9 height 10
click at [804, 467] on div "[PERSON_NAME]" at bounding box center [928, 475] width 273 height 17
click at [835, 443] on div "El Sueño" at bounding box center [928, 455] width 273 height 24
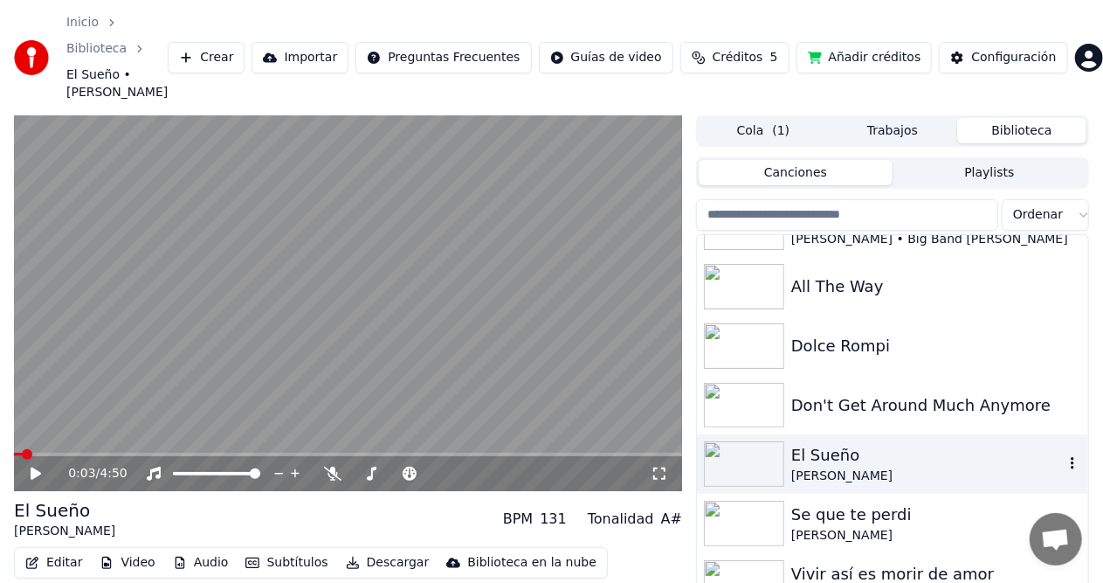
click at [835, 443] on div "El Sueño" at bounding box center [928, 455] width 273 height 24
click at [712, 447] on img at bounding box center [744, 463] width 80 height 45
drag, startPoint x: 22, startPoint y: 421, endPoint x: 0, endPoint y: 423, distance: 21.9
click at [0, 423] on div "0:03 / 4:50 El Sueño [PERSON_NAME] BPM 131 Tonalidad A# Editar Video Audio Subt…" at bounding box center [551, 393] width 1103 height 556
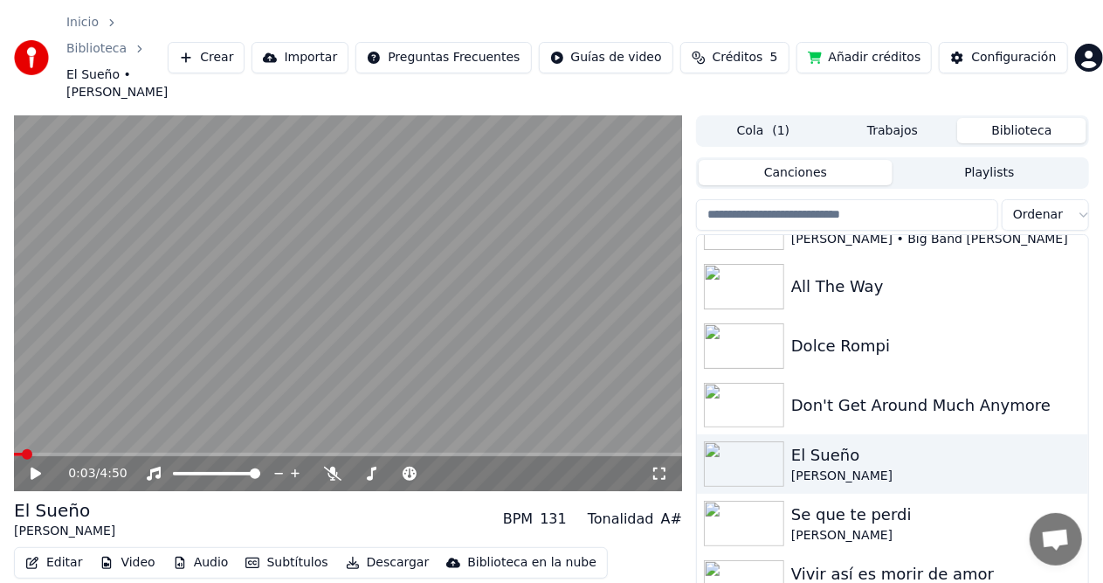
click at [33, 467] on icon at bounding box center [36, 473] width 10 height 12
click at [28, 453] on span at bounding box center [21, 454] width 14 height 3
click at [14, 449] on span at bounding box center [19, 454] width 10 height 10
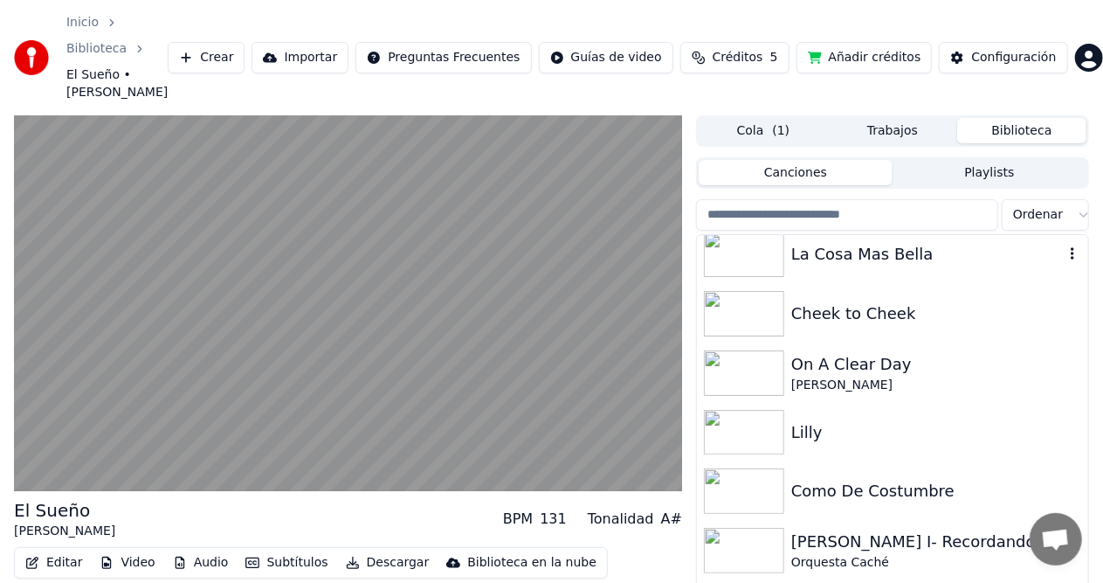
scroll to position [2158, 0]
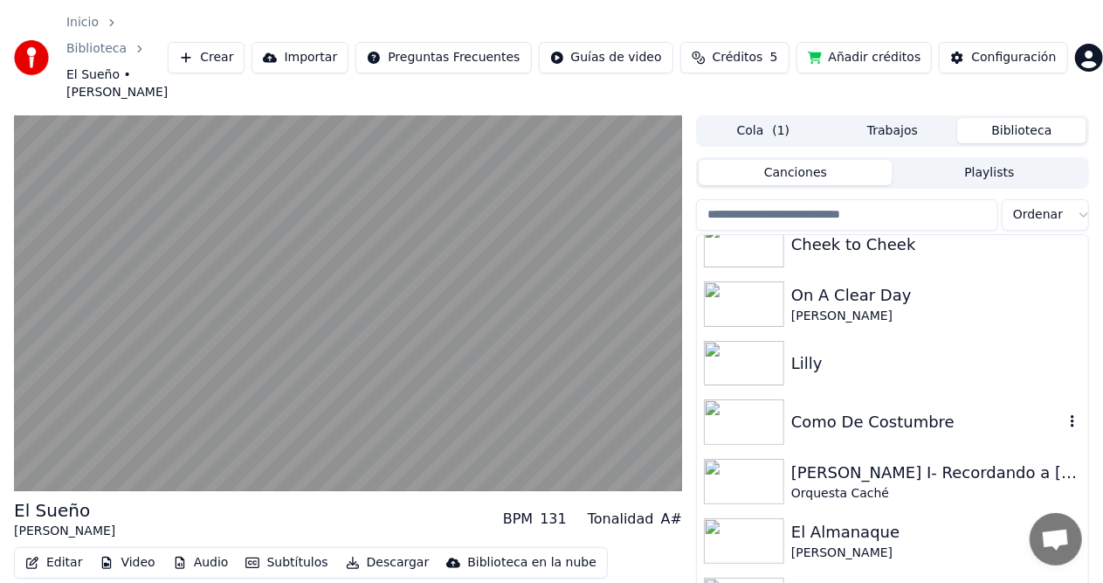
click at [742, 407] on img at bounding box center [744, 421] width 80 height 45
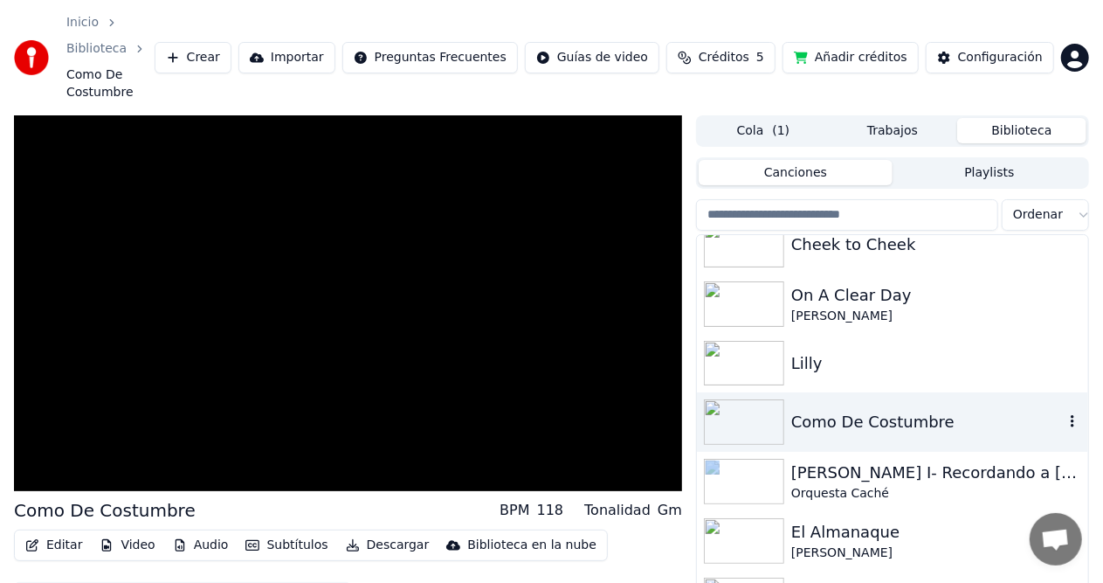
click at [742, 452] on div "[PERSON_NAME] I- Recordando a [PERSON_NAME] Orquesta Caché" at bounding box center [892, 481] width 391 height 59
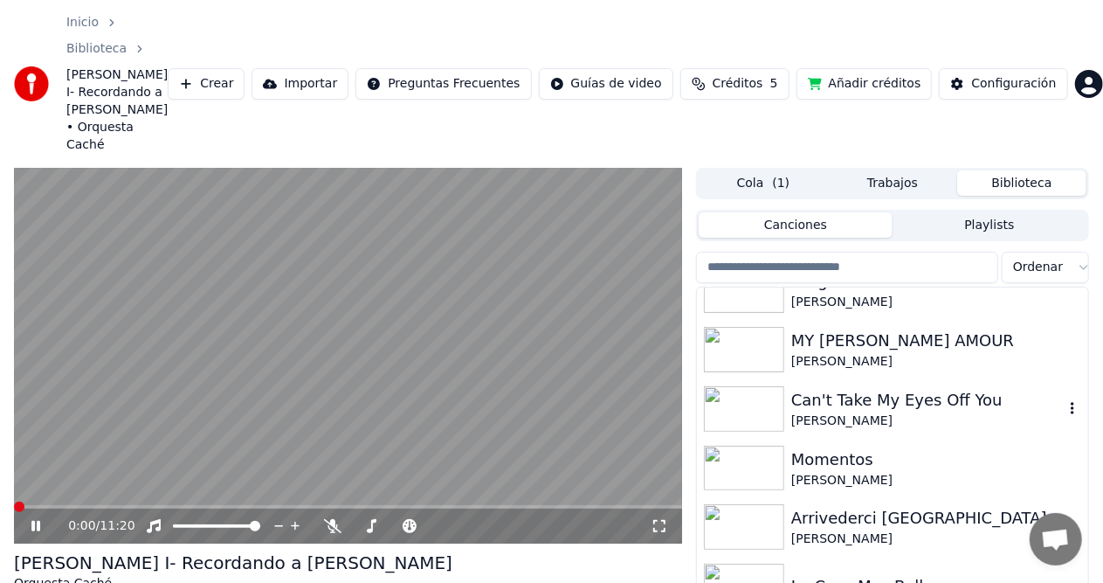
scroll to position [2189, 0]
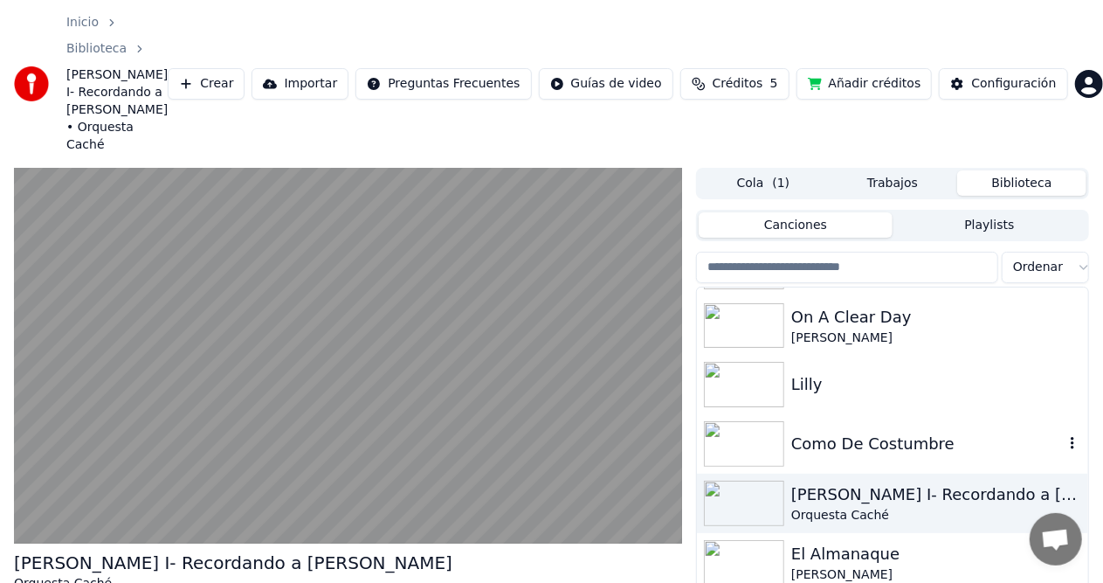
click at [839, 432] on div "Como De Costumbre" at bounding box center [928, 444] width 273 height 24
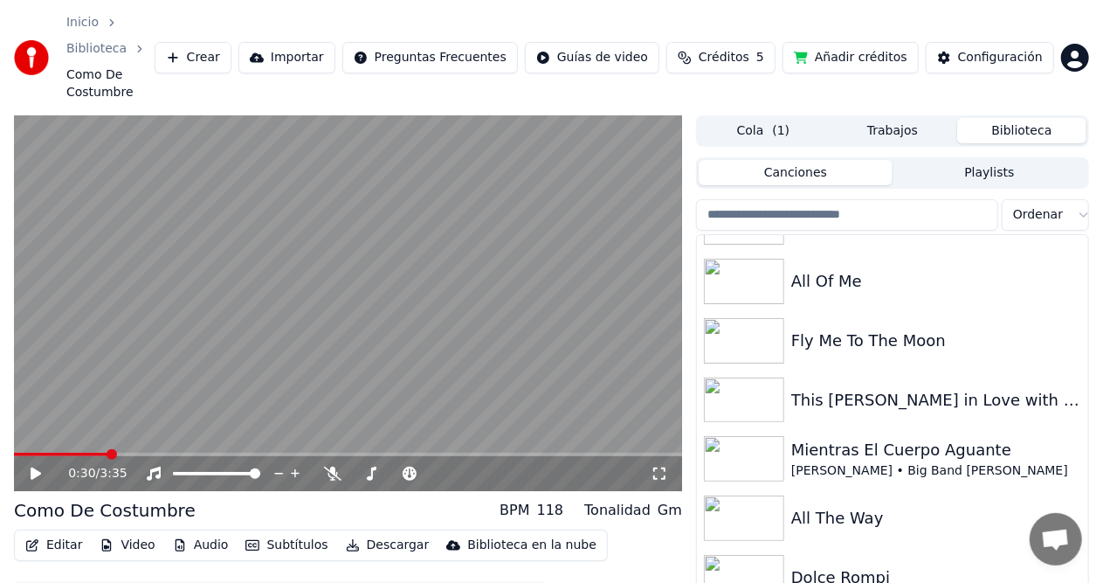
scroll to position [2571, 0]
